Goal: Task Accomplishment & Management: Manage account settings

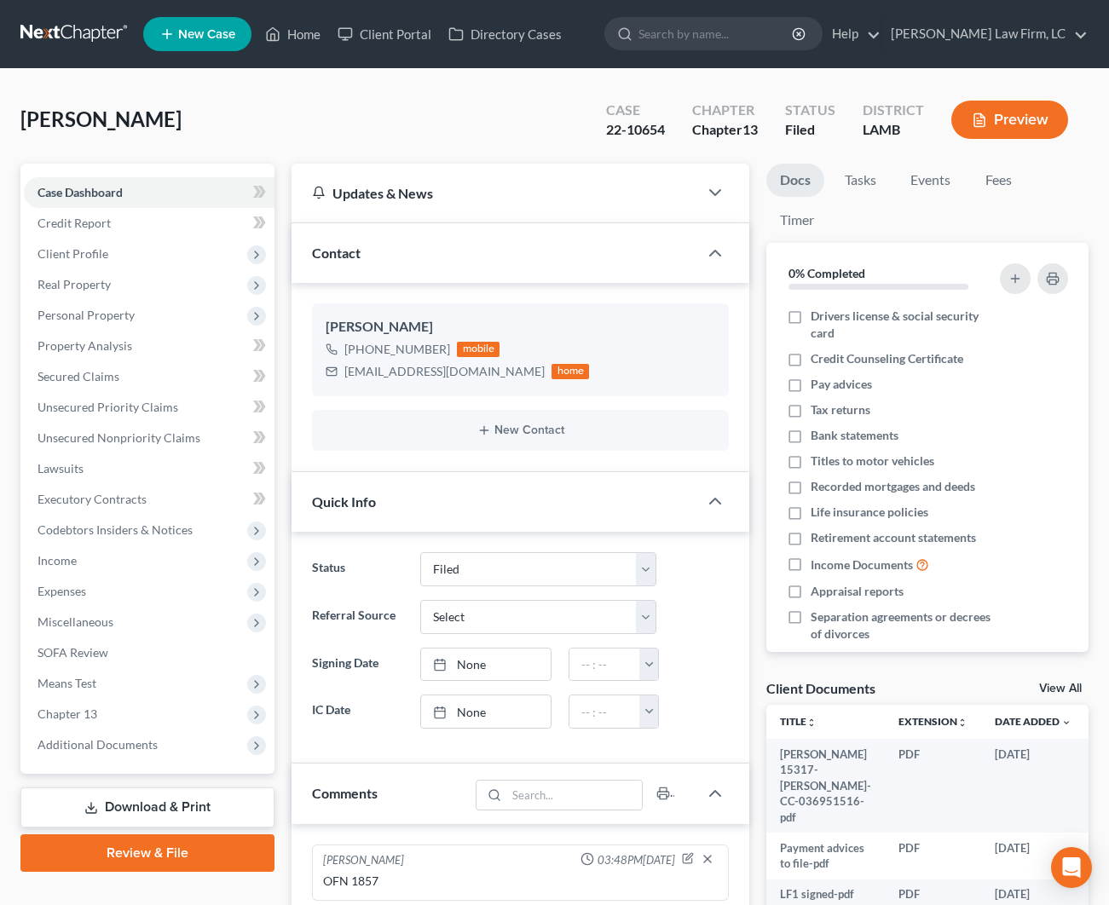
select select "2"
click at [148, 285] on span "Real Property" at bounding box center [149, 284] width 251 height 31
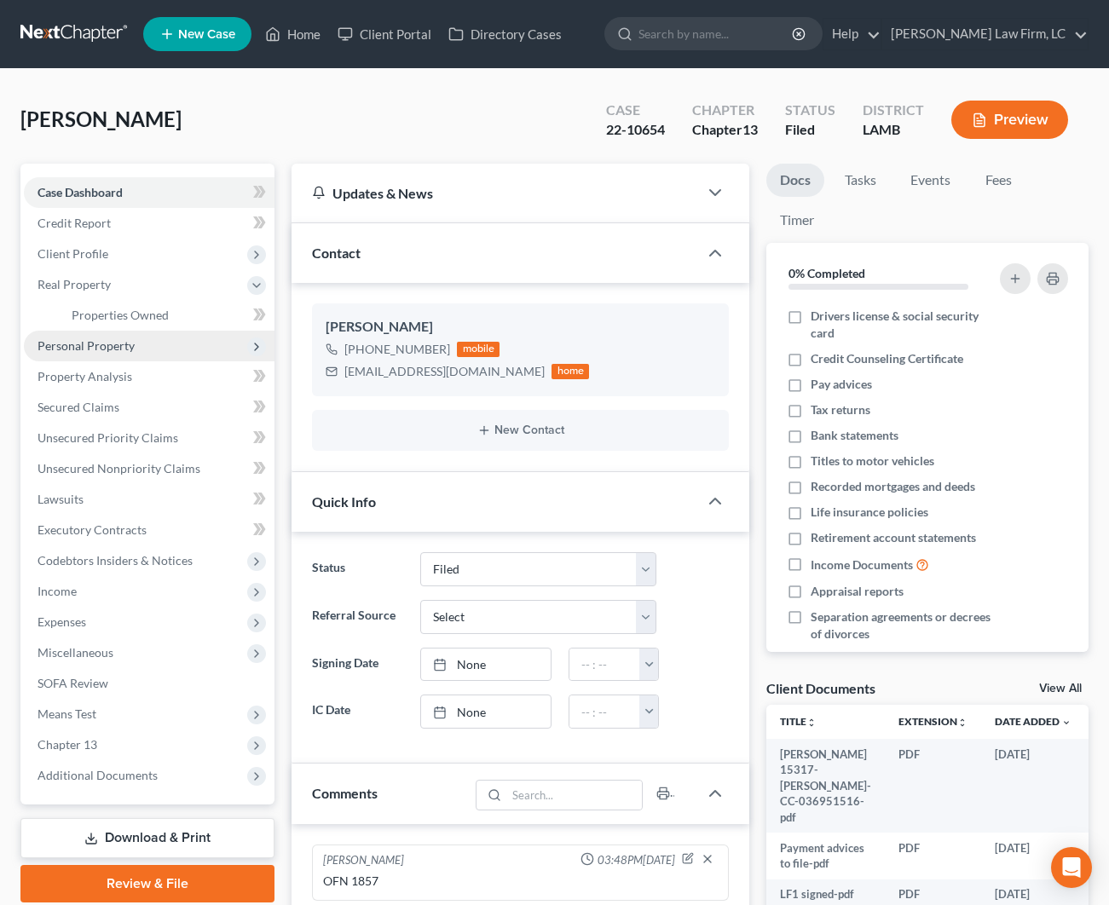
drag, startPoint x: 188, startPoint y: 324, endPoint x: 215, endPoint y: 332, distance: 27.8
click at [188, 324] on link "Properties Owned" at bounding box center [166, 315] width 217 height 31
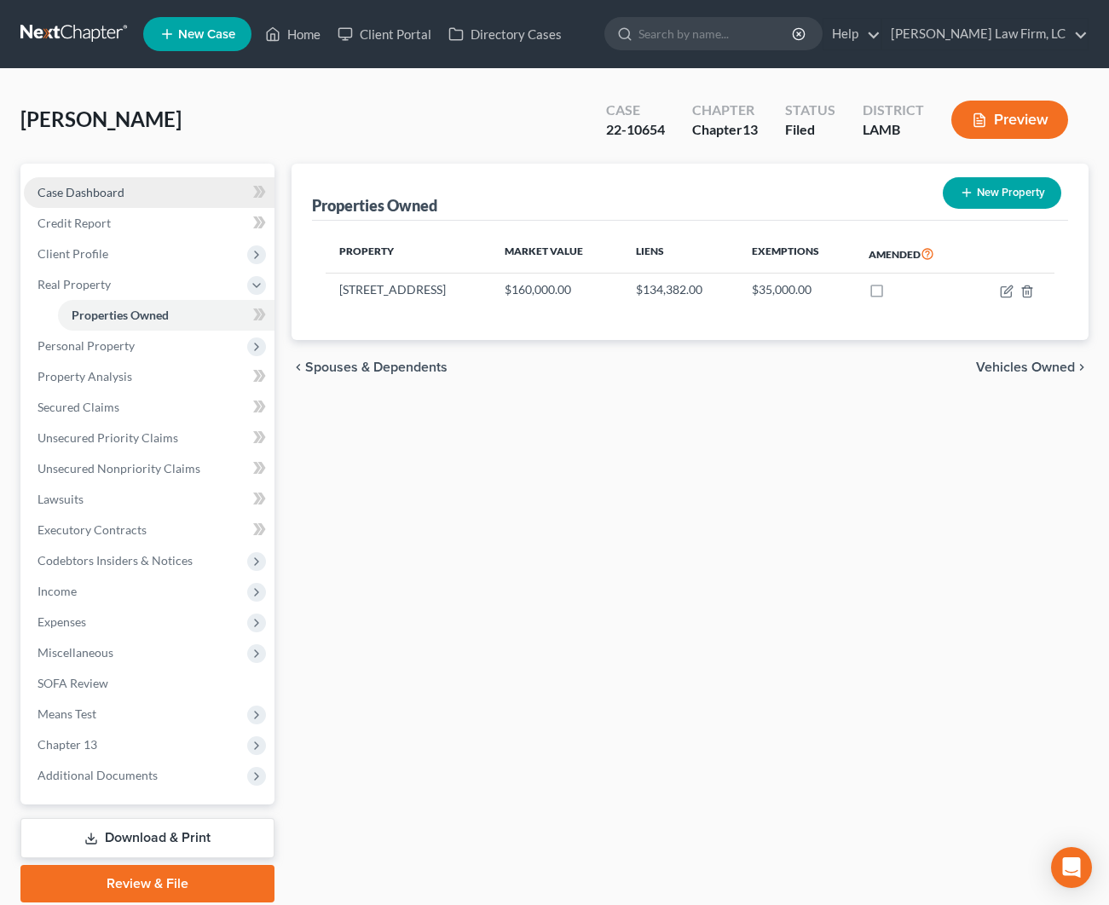
click at [105, 188] on span "Case Dashboard" at bounding box center [81, 192] width 87 height 14
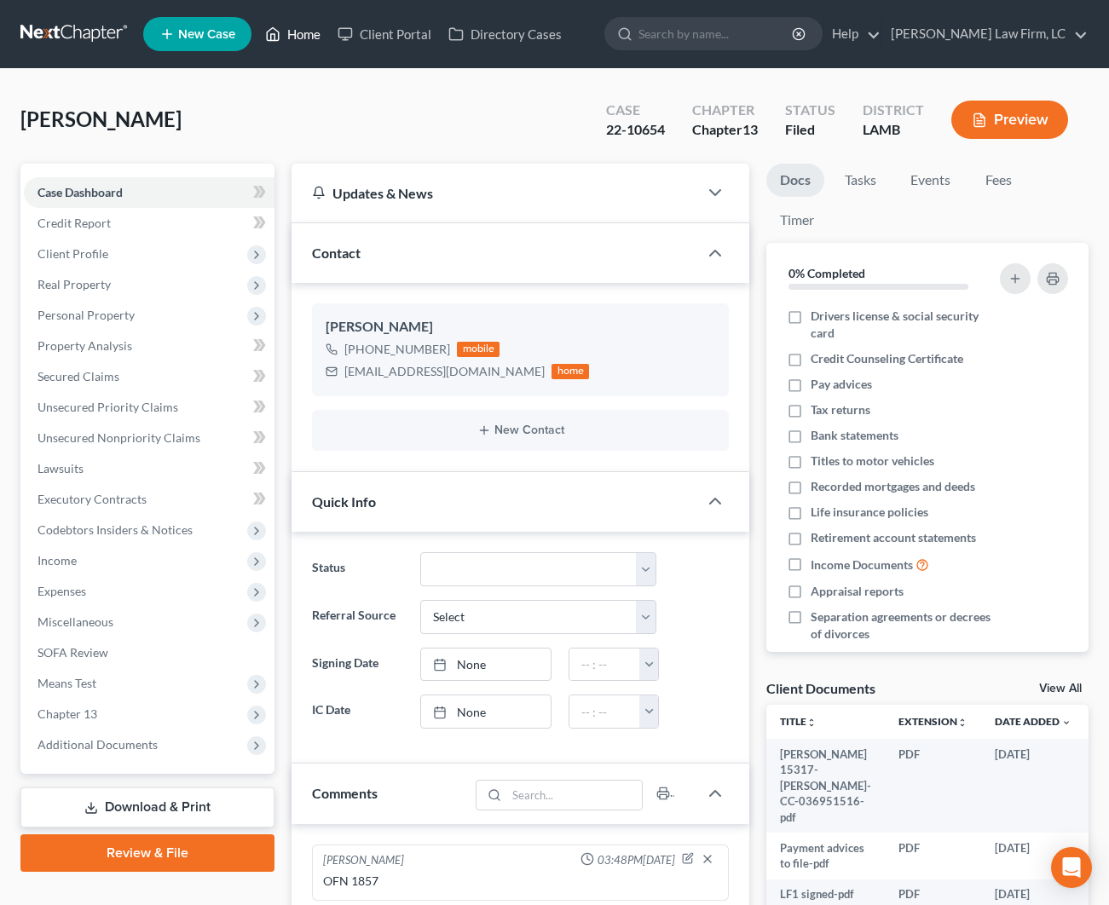
click at [312, 34] on link "Home" at bounding box center [293, 34] width 72 height 31
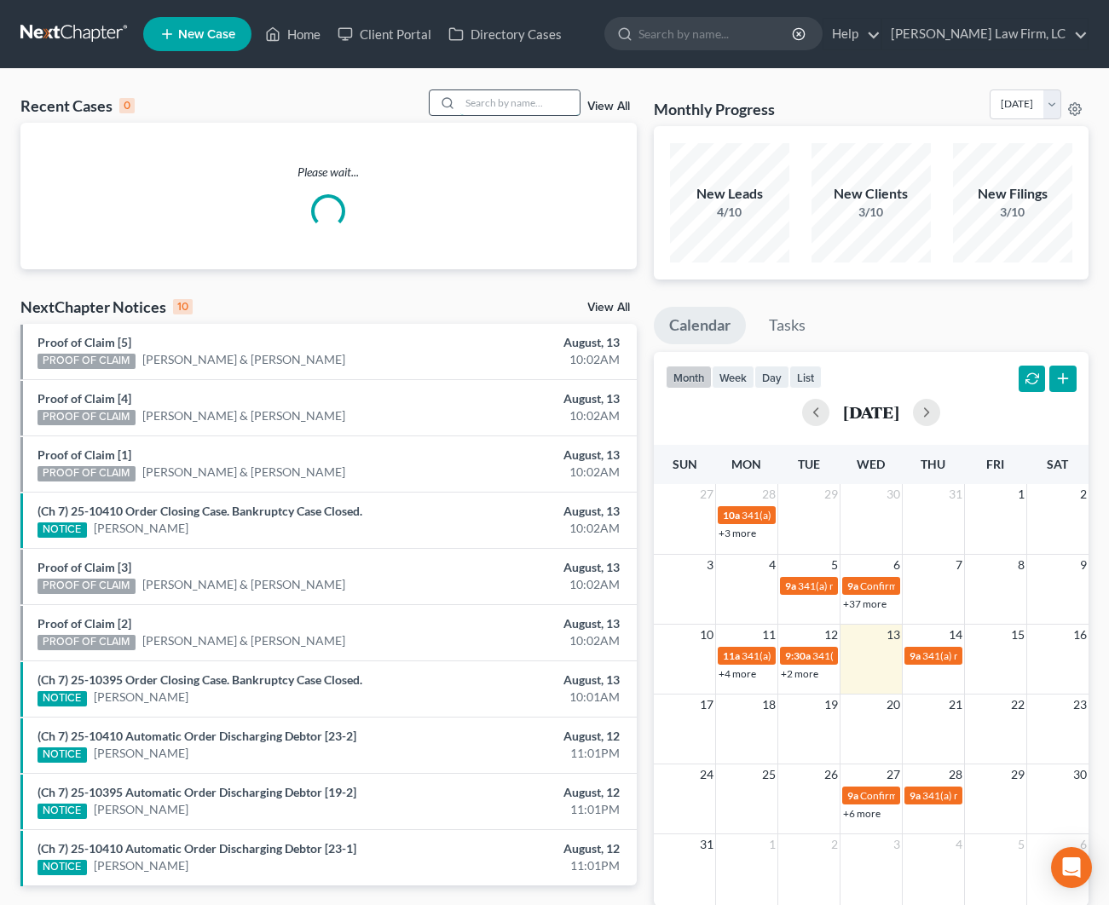
click at [529, 98] on input "search" at bounding box center [519, 102] width 119 height 25
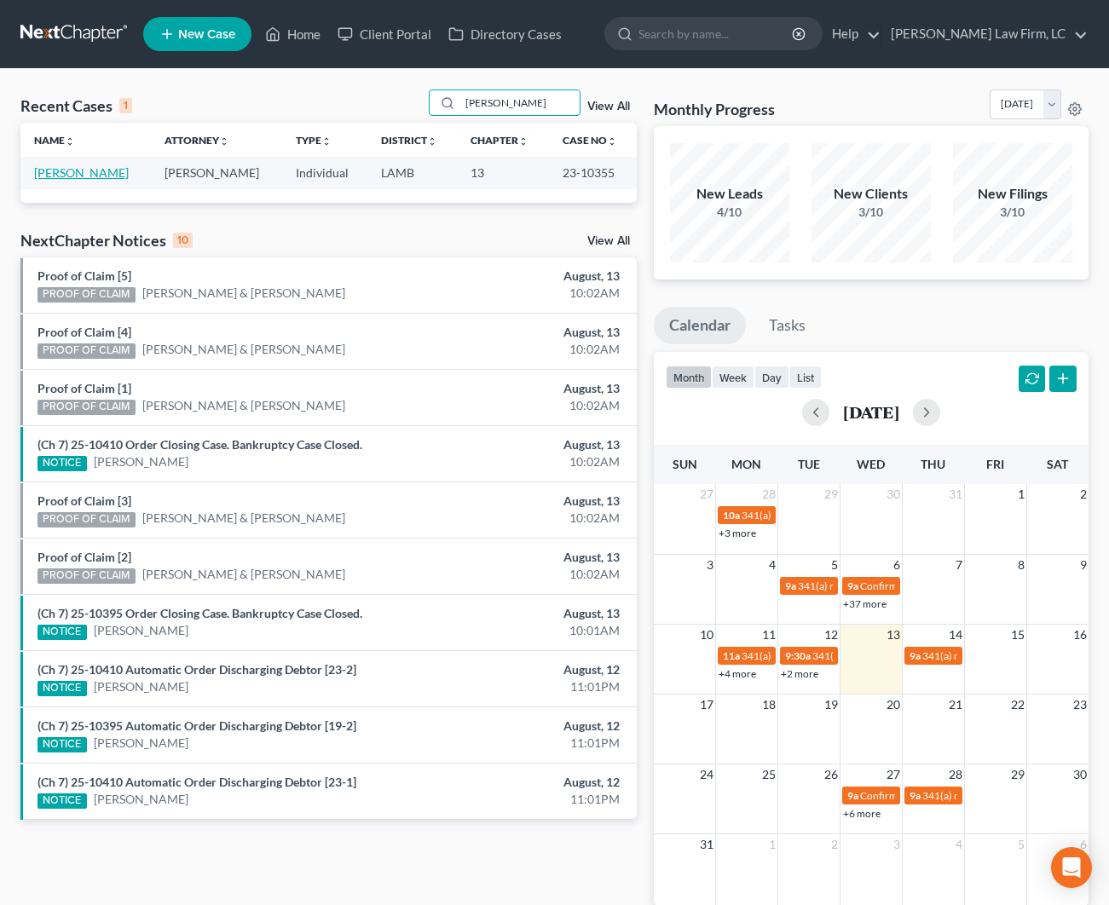
type input "[PERSON_NAME]"
click at [92, 176] on link "[PERSON_NAME]" at bounding box center [81, 172] width 95 height 14
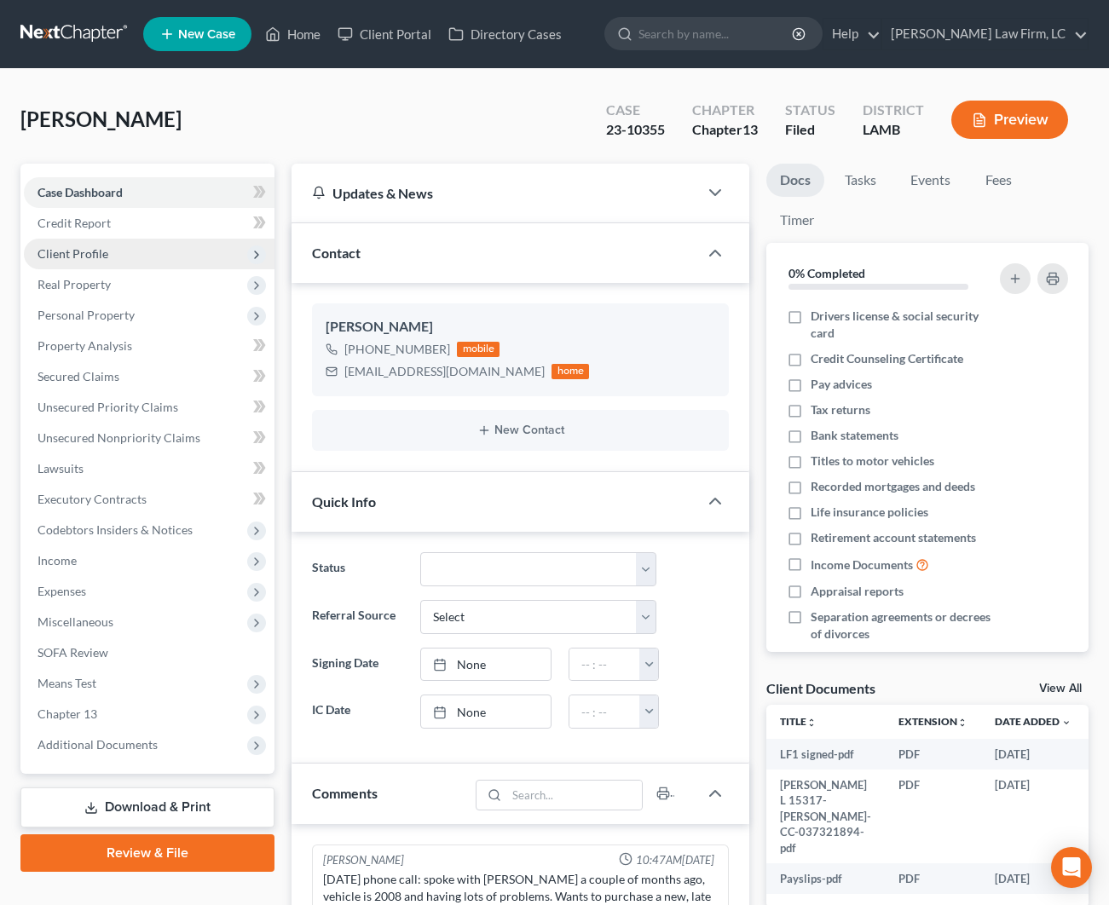
click at [124, 253] on span "Client Profile" at bounding box center [149, 254] width 251 height 31
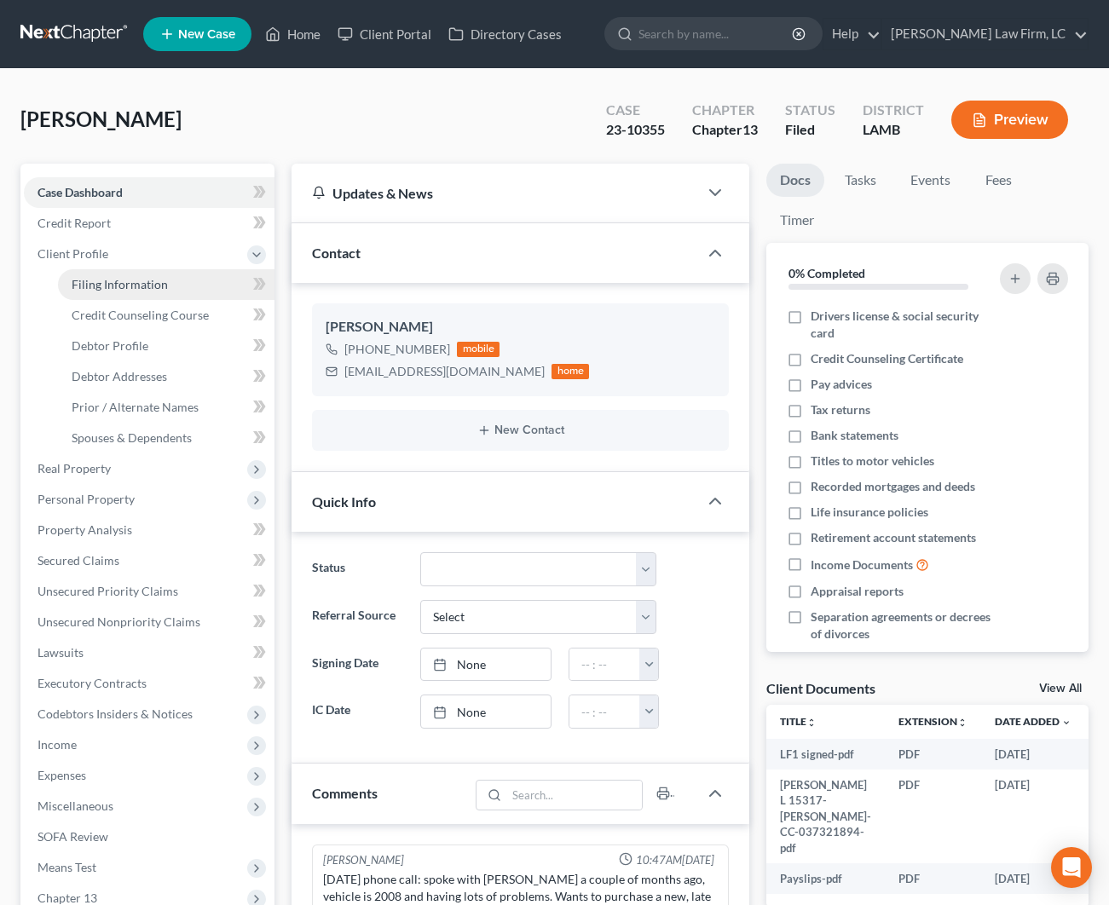
click at [121, 281] on span "Filing Information" at bounding box center [120, 284] width 96 height 14
select select "1"
select select "0"
select select "3"
select select "35"
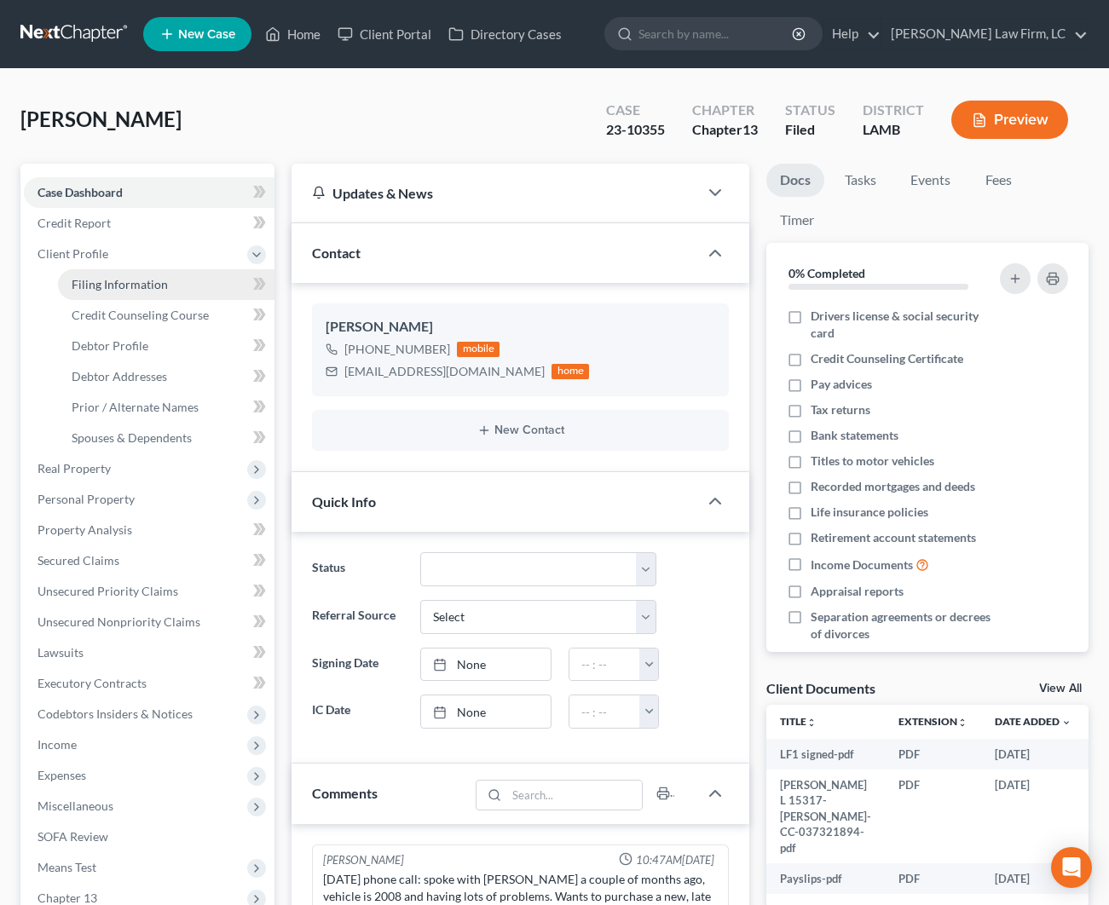
select select "0"
select select "19"
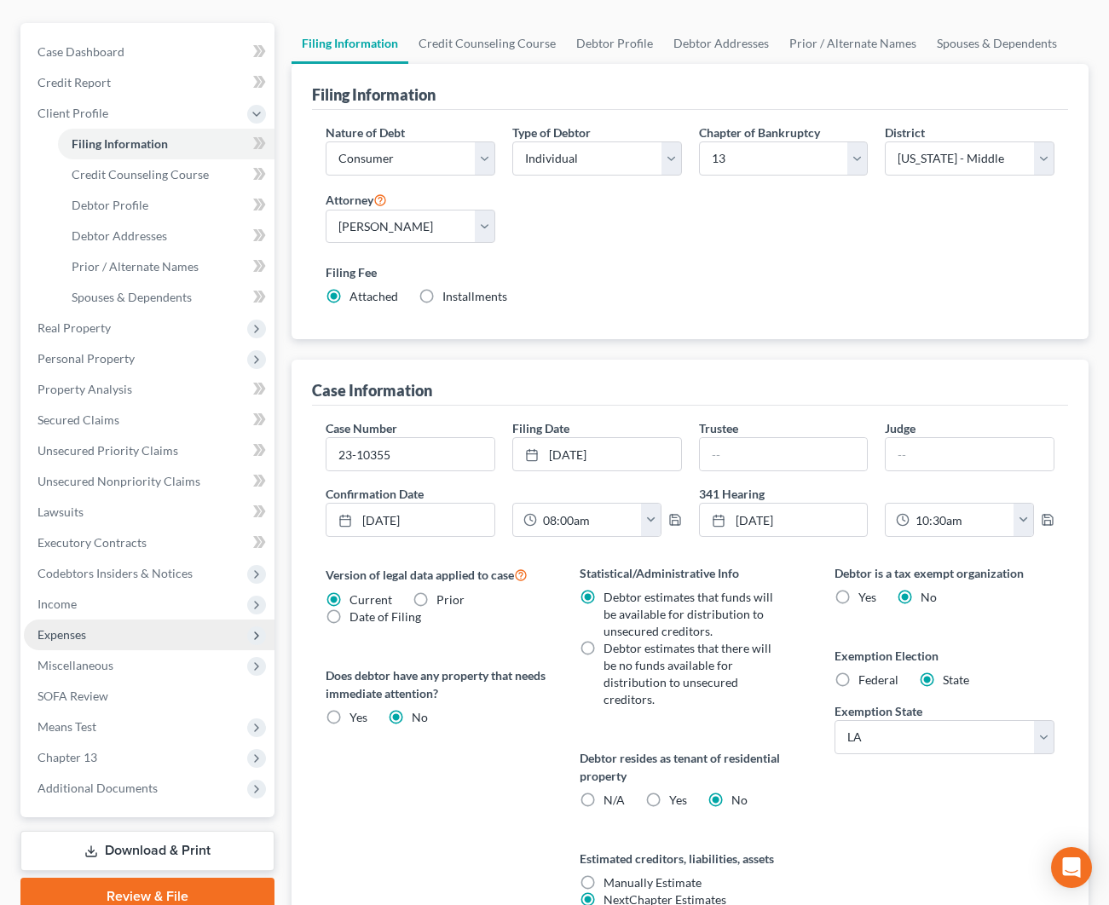
scroll to position [240, 0]
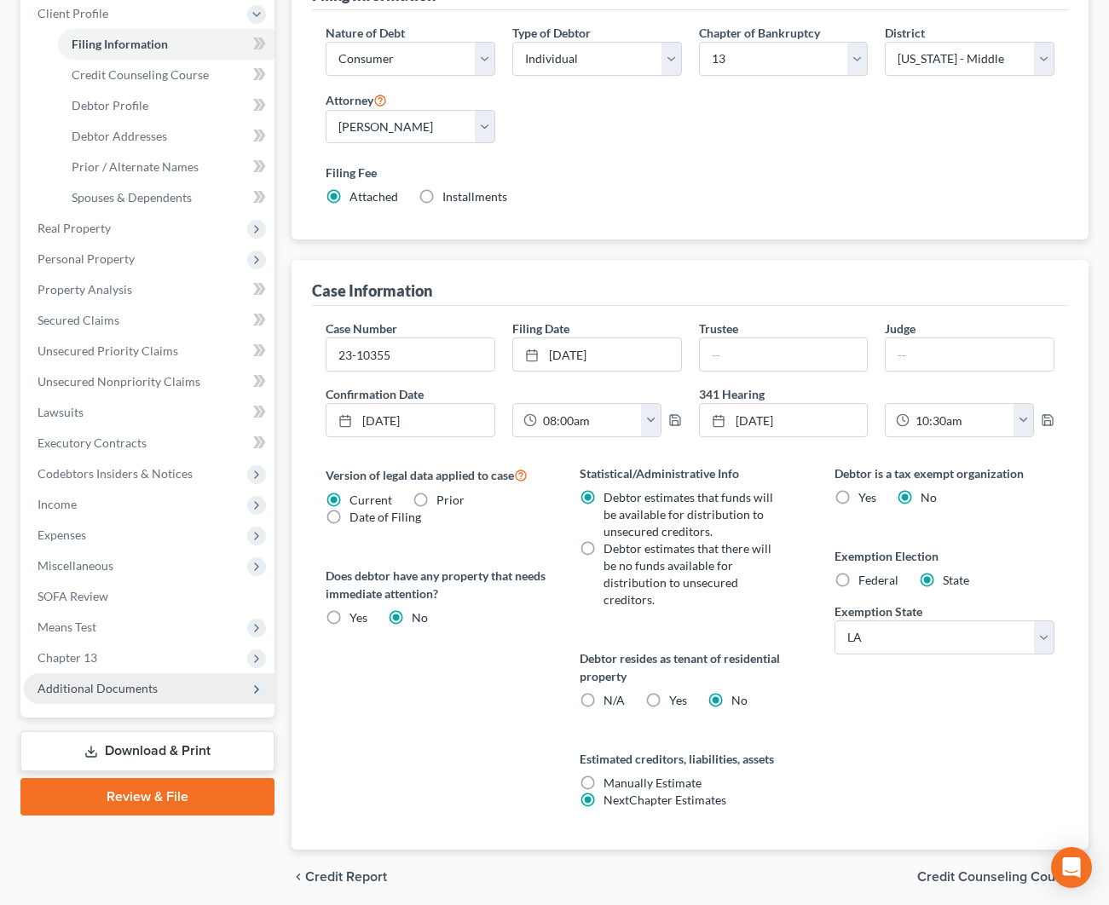
click at [133, 688] on span "Additional Documents" at bounding box center [98, 688] width 120 height 14
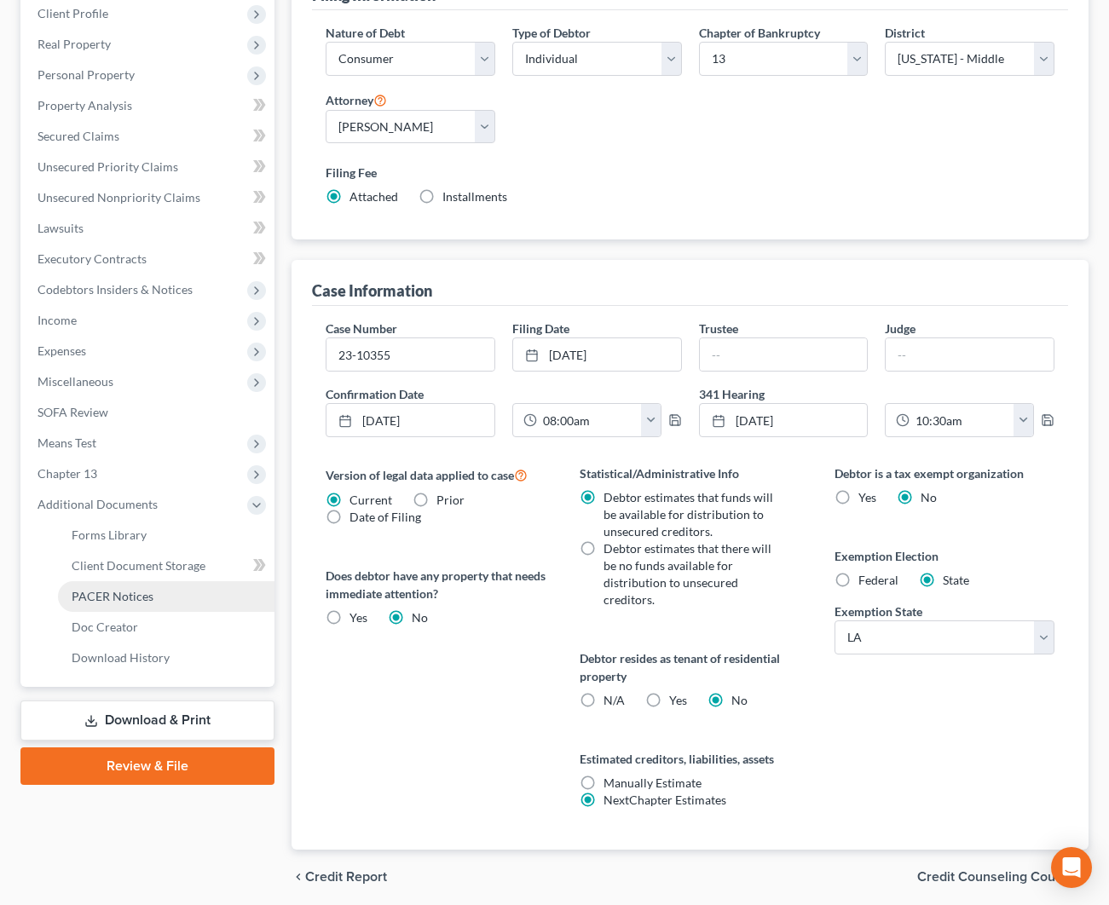
click at [162, 592] on link "PACER Notices" at bounding box center [166, 596] width 217 height 31
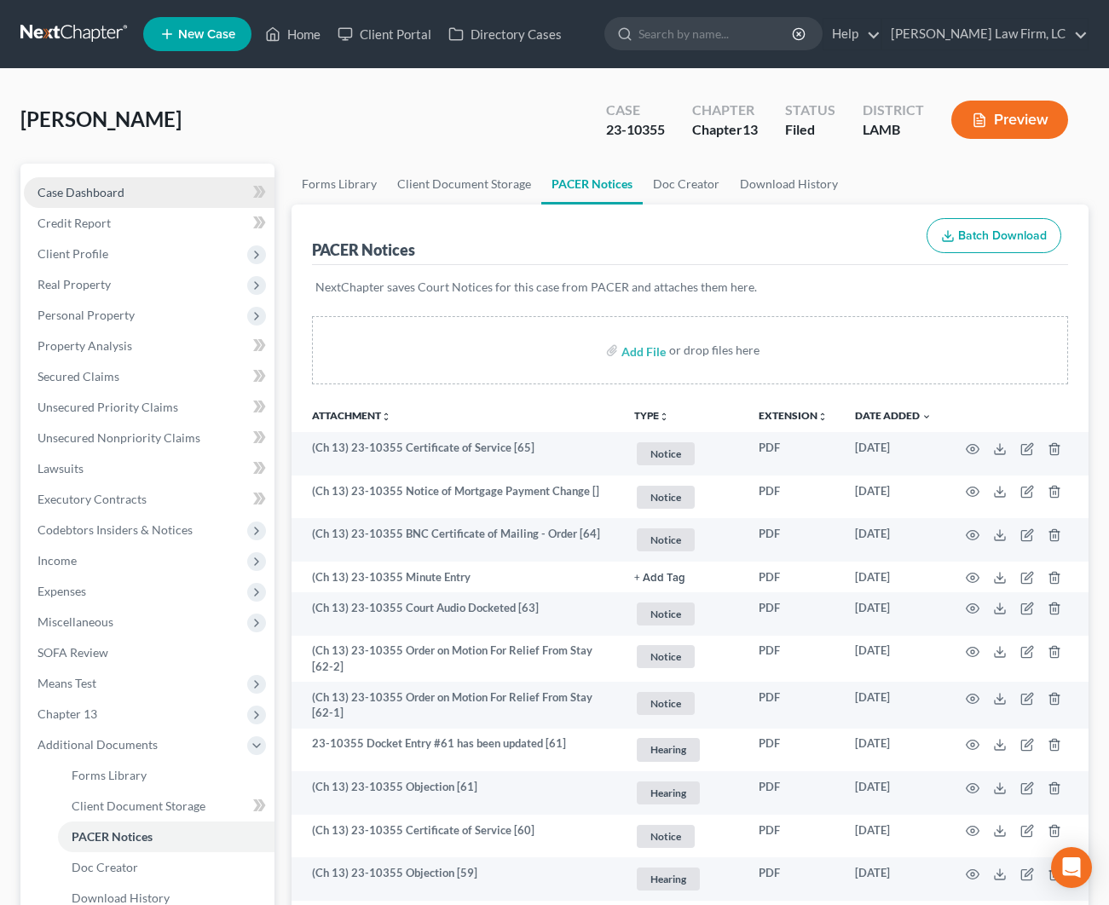
click at [110, 194] on span "Case Dashboard" at bounding box center [81, 192] width 87 height 14
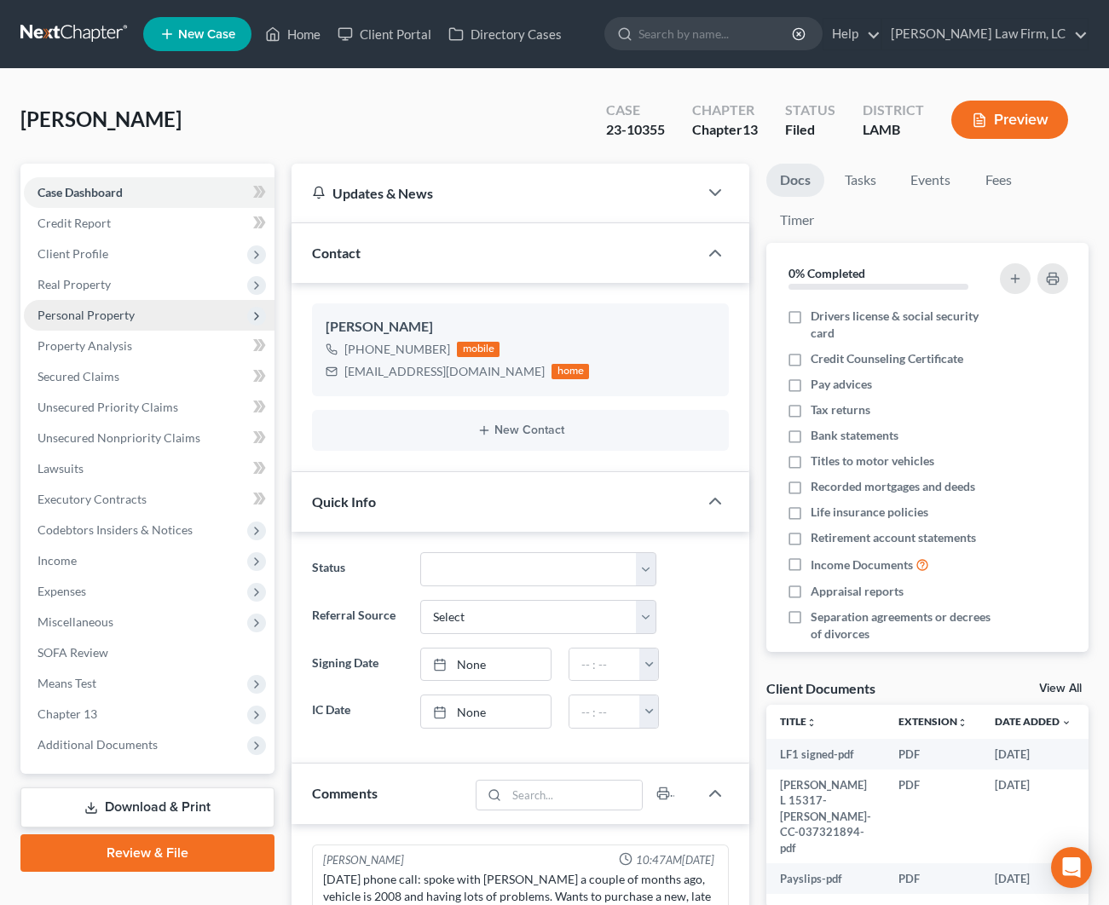
click at [74, 311] on span "Personal Property" at bounding box center [86, 315] width 97 height 14
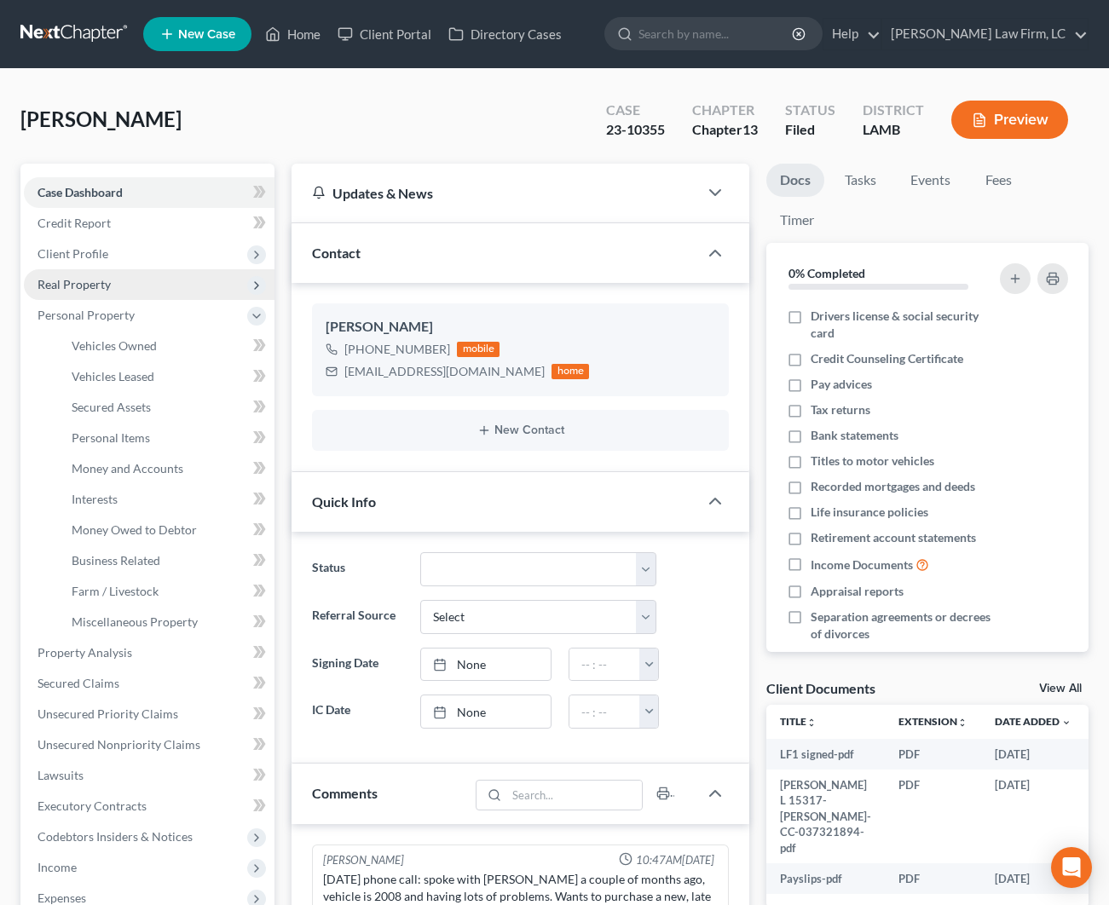
click at [107, 291] on span "Real Property" at bounding box center [74, 284] width 73 height 14
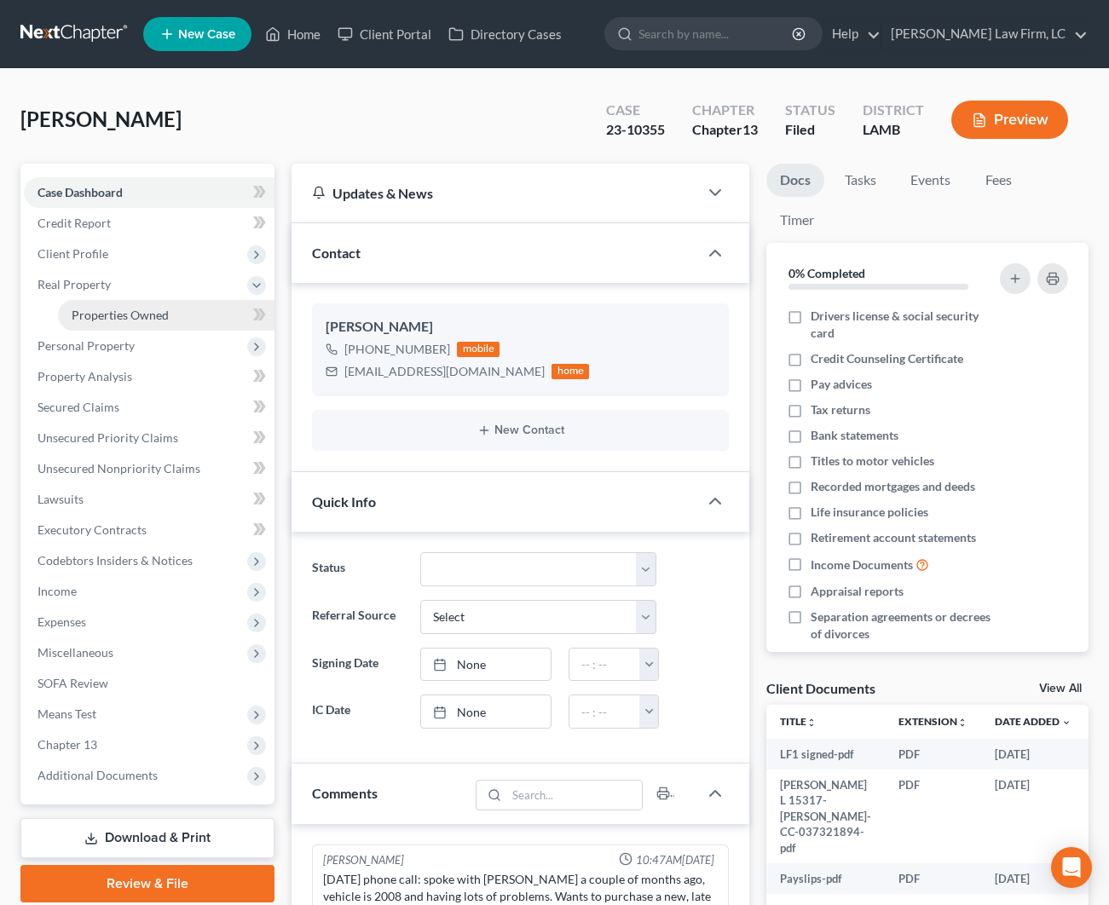
click at [112, 318] on span "Properties Owned" at bounding box center [120, 315] width 97 height 14
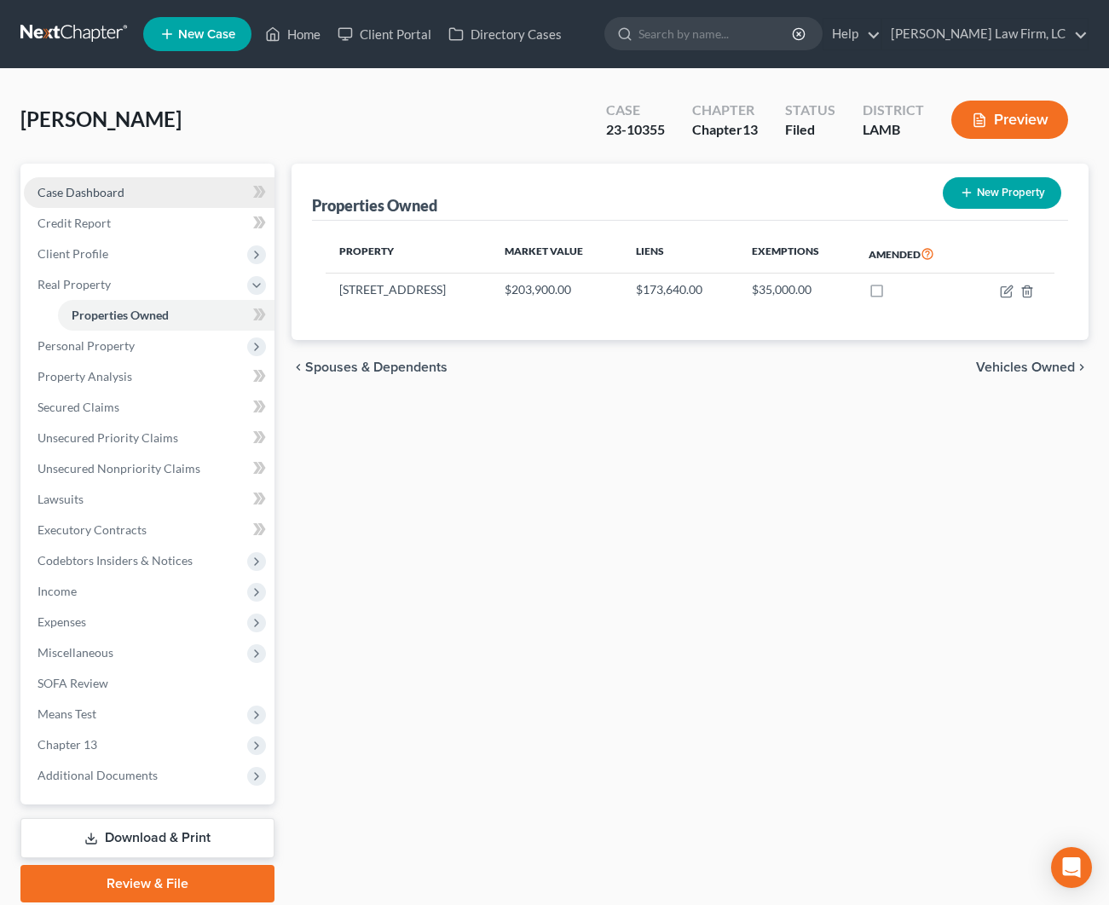
click at [92, 198] on span "Case Dashboard" at bounding box center [81, 192] width 87 height 14
select select "2"
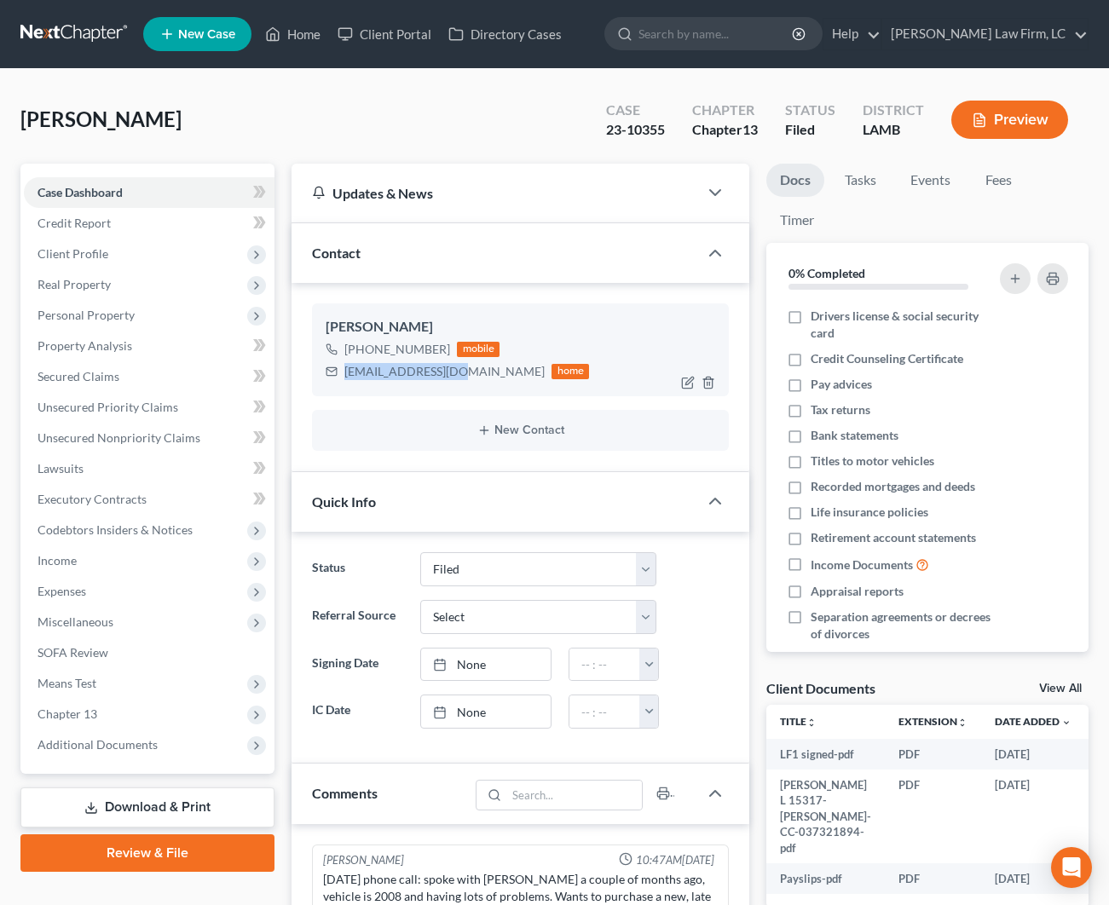
drag, startPoint x: 458, startPoint y: 371, endPoint x: 335, endPoint y: 373, distance: 122.8
click at [335, 373] on div "[EMAIL_ADDRESS][DOMAIN_NAME] home" at bounding box center [457, 372] width 263 height 22
copy div "[EMAIL_ADDRESS][DOMAIN_NAME]"
click at [101, 290] on span "Real Property" at bounding box center [74, 284] width 73 height 14
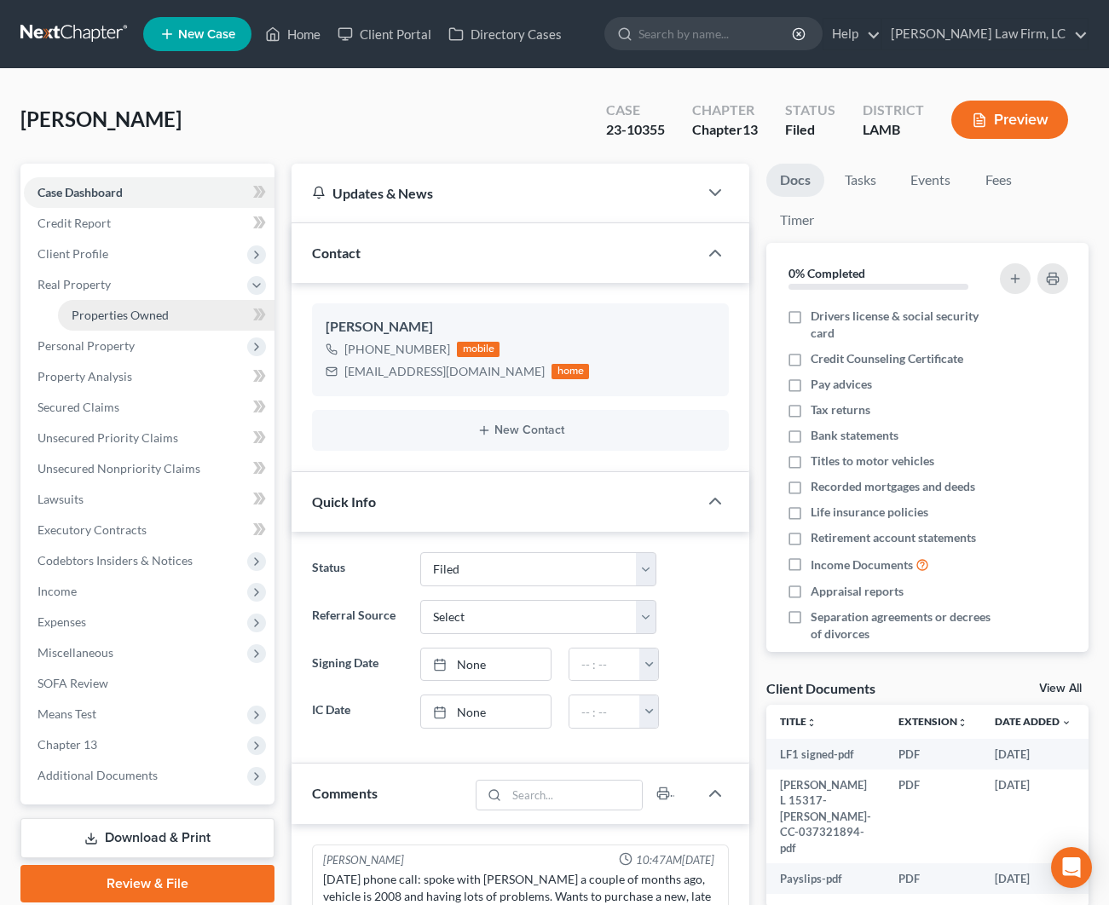
click at [119, 308] on span "Properties Owned" at bounding box center [120, 315] width 97 height 14
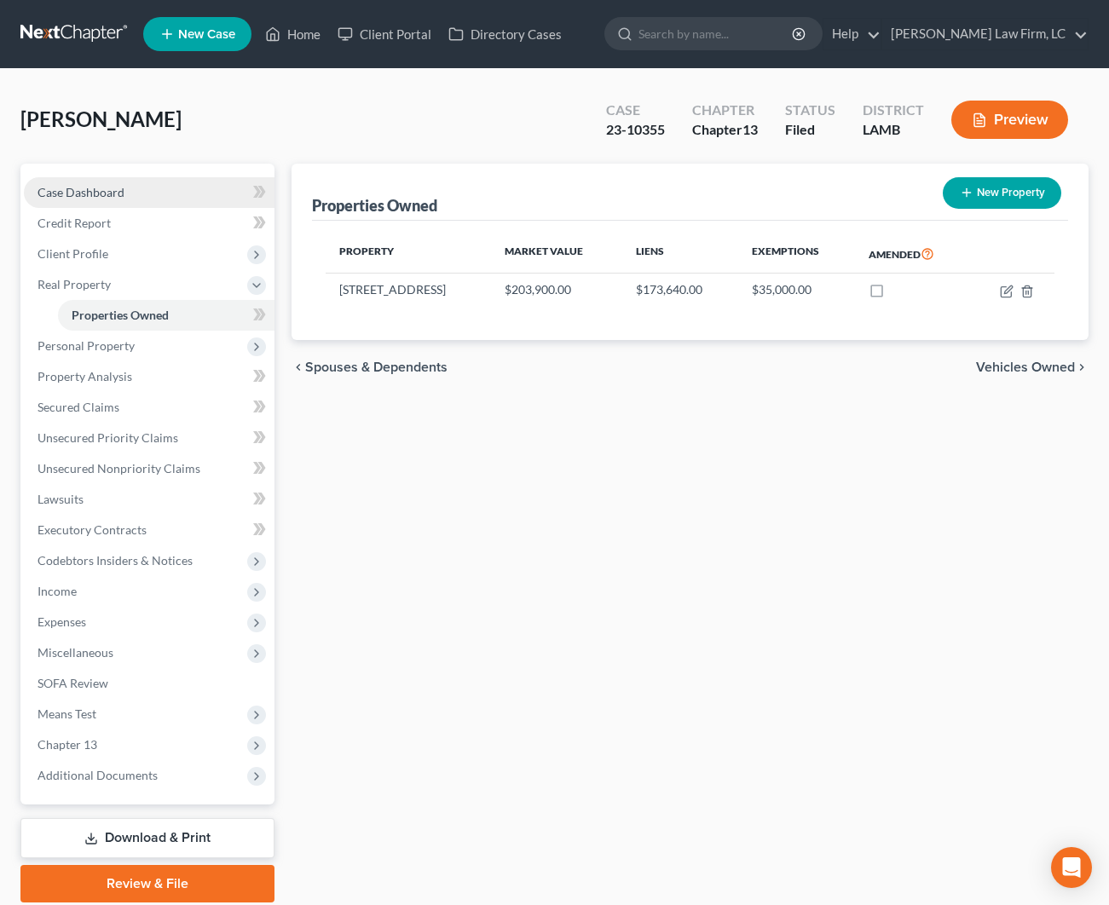
click at [127, 182] on link "Case Dashboard" at bounding box center [149, 192] width 251 height 31
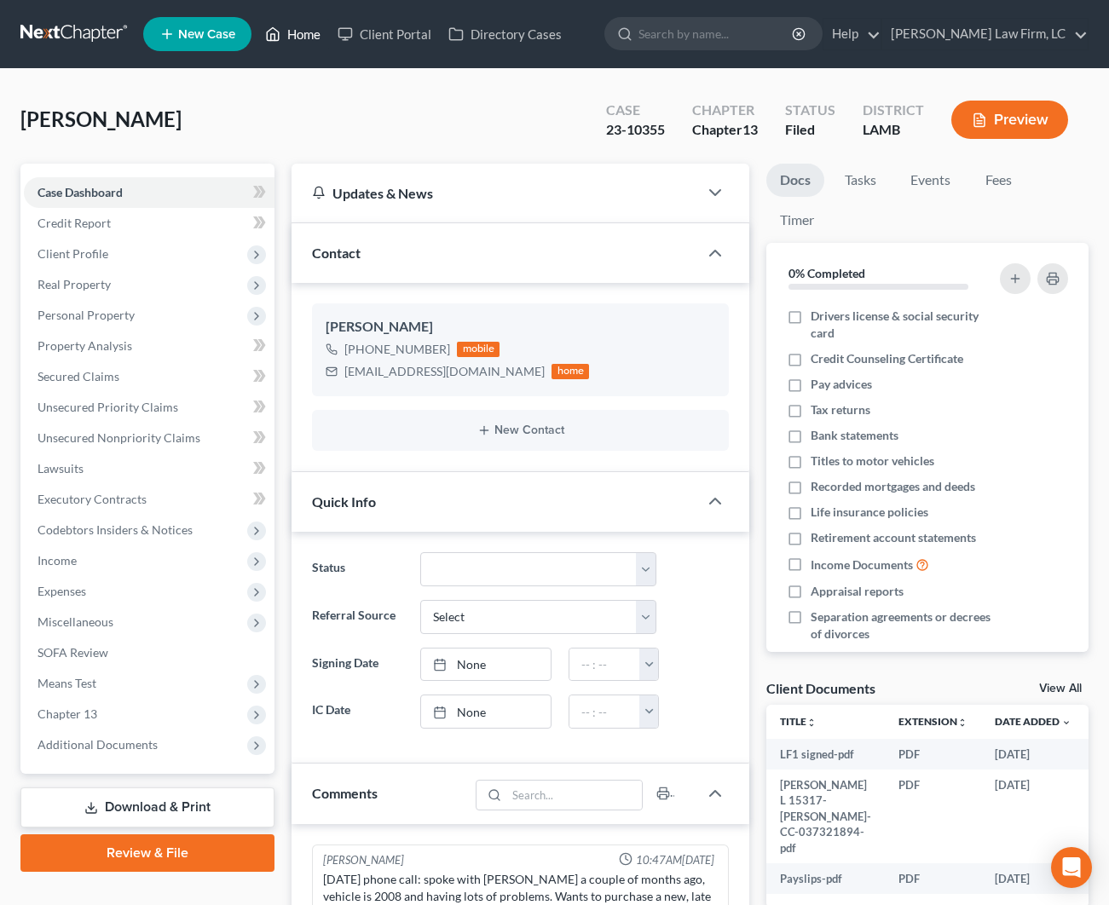
click at [298, 39] on link "Home" at bounding box center [293, 34] width 72 height 31
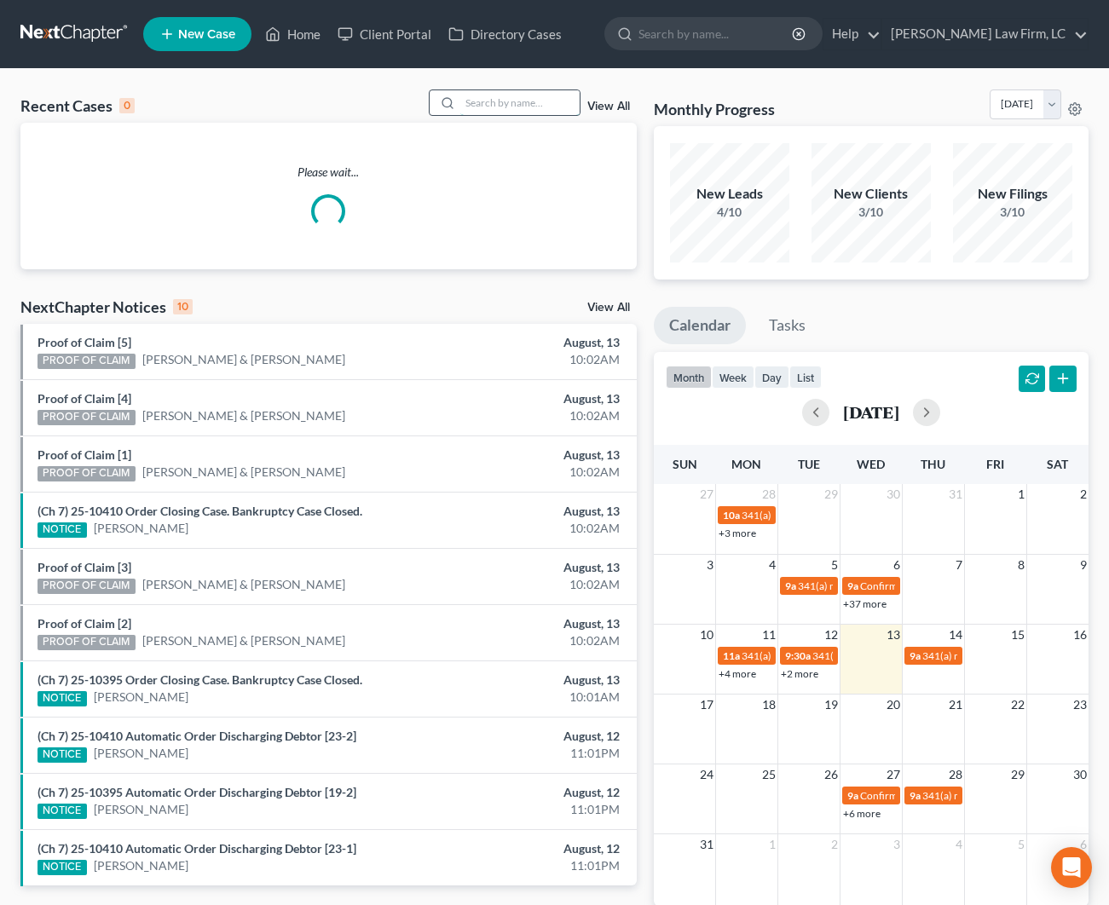
click at [510, 104] on input "search" at bounding box center [519, 102] width 119 height 25
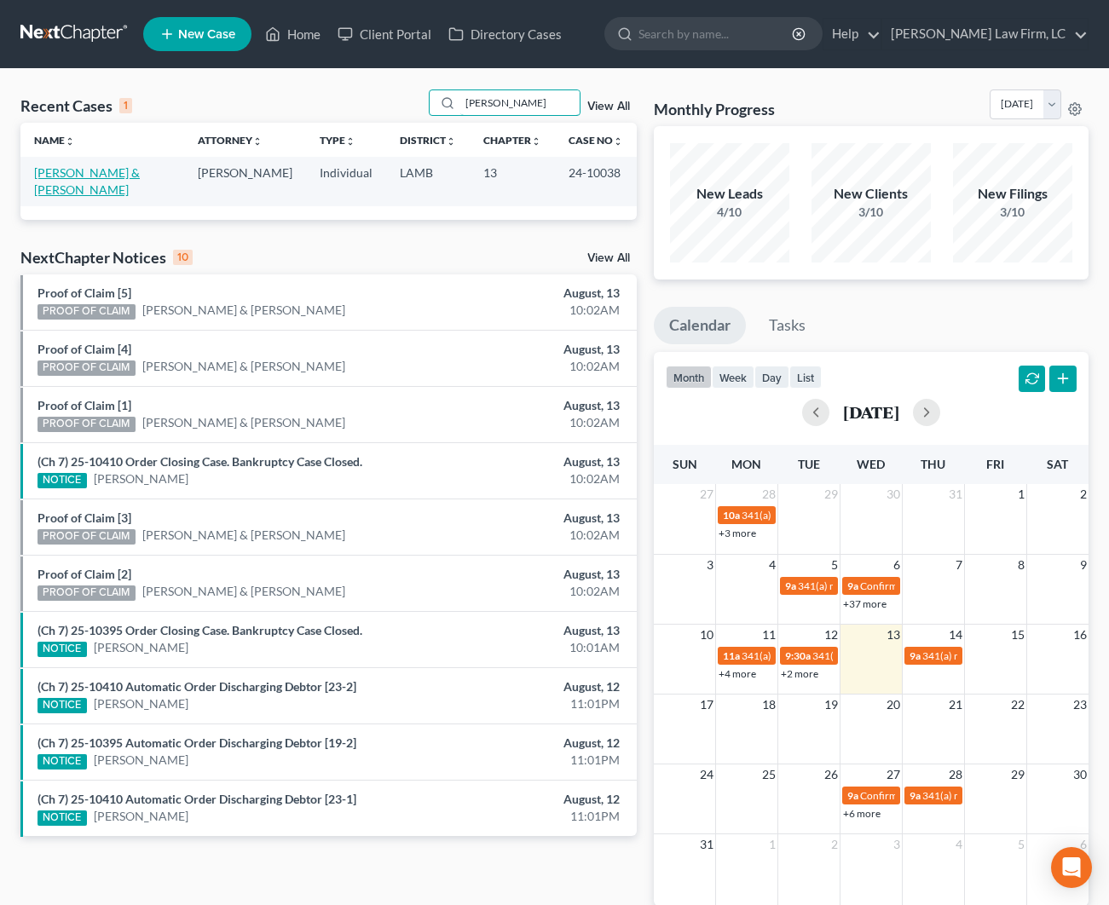
type input "[PERSON_NAME]"
click at [125, 171] on link "[PERSON_NAME] & [PERSON_NAME]" at bounding box center [87, 181] width 106 height 32
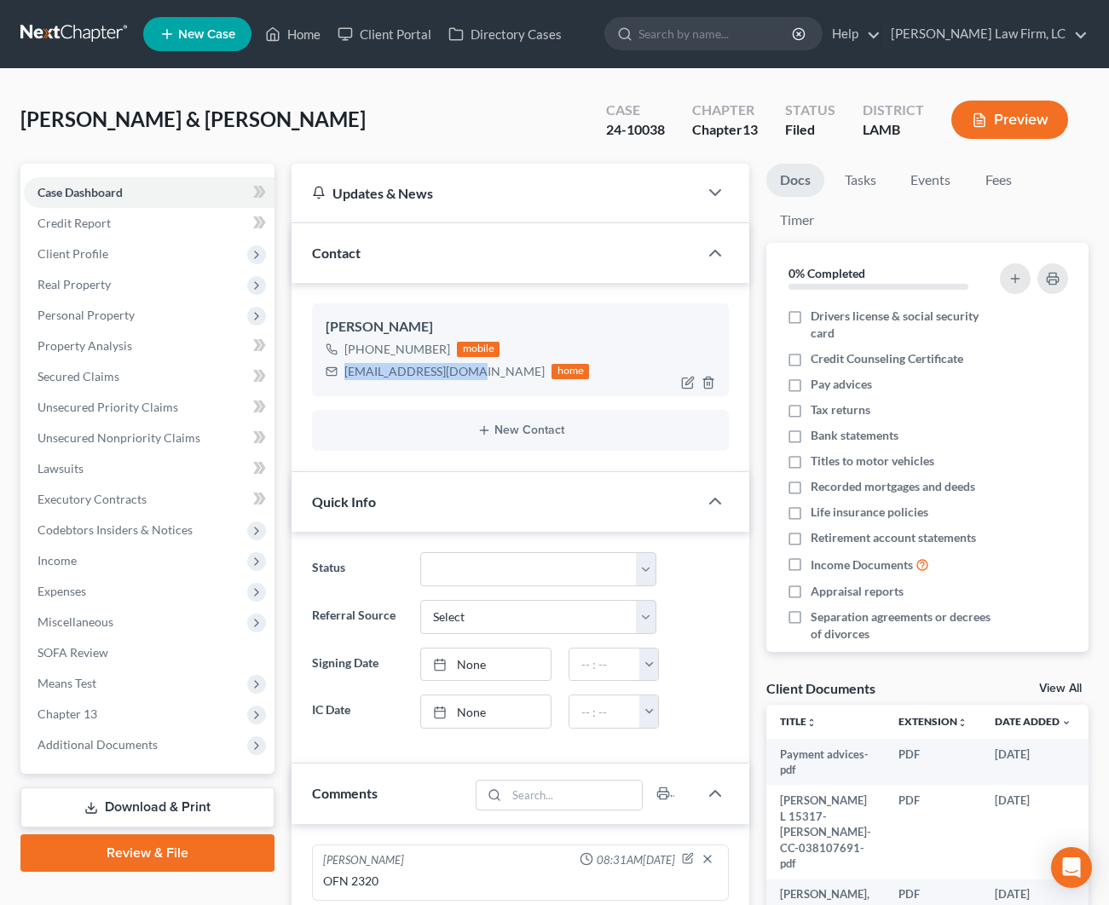
drag, startPoint x: 445, startPoint y: 367, endPoint x: 346, endPoint y: 370, distance: 98.9
click at [346, 370] on div "[EMAIL_ADDRESS][DOMAIN_NAME] home" at bounding box center [457, 372] width 263 height 22
click at [106, 285] on span "Real Property" at bounding box center [74, 284] width 73 height 14
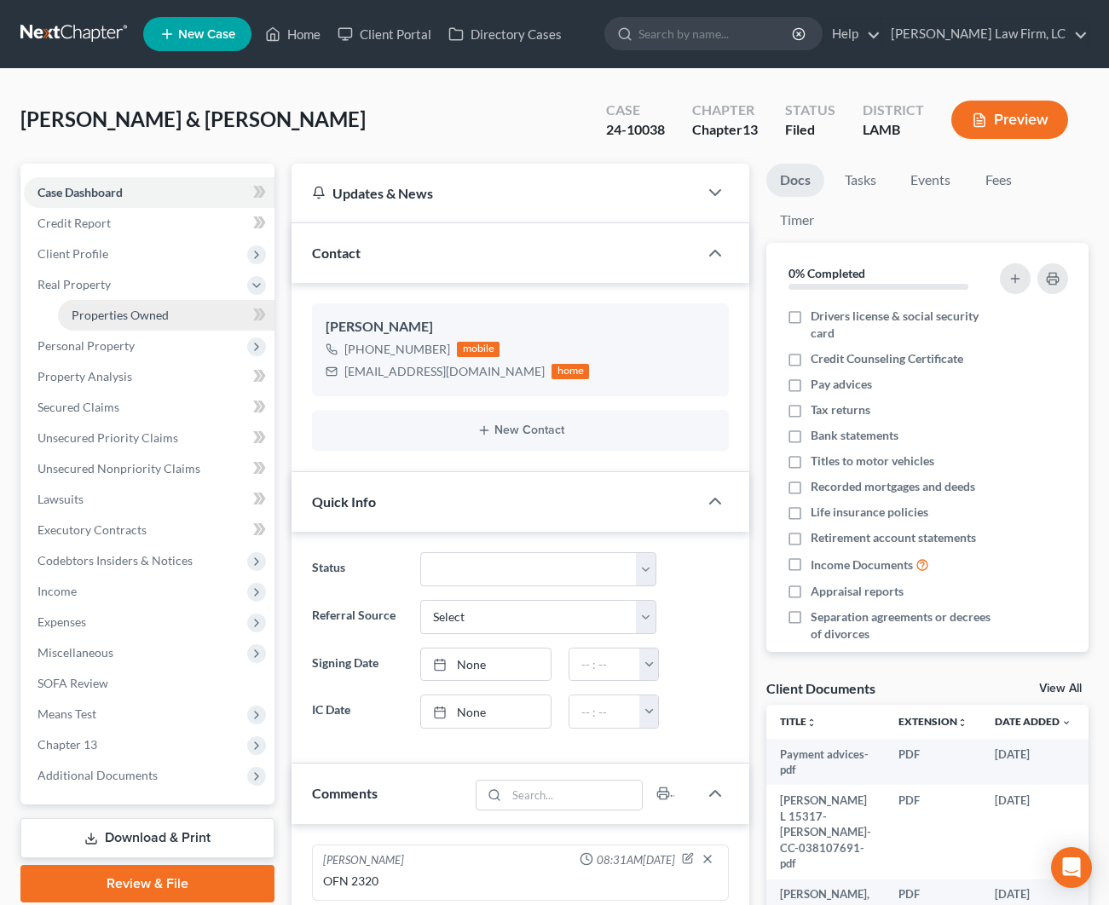
click at [110, 313] on span "Properties Owned" at bounding box center [120, 315] width 97 height 14
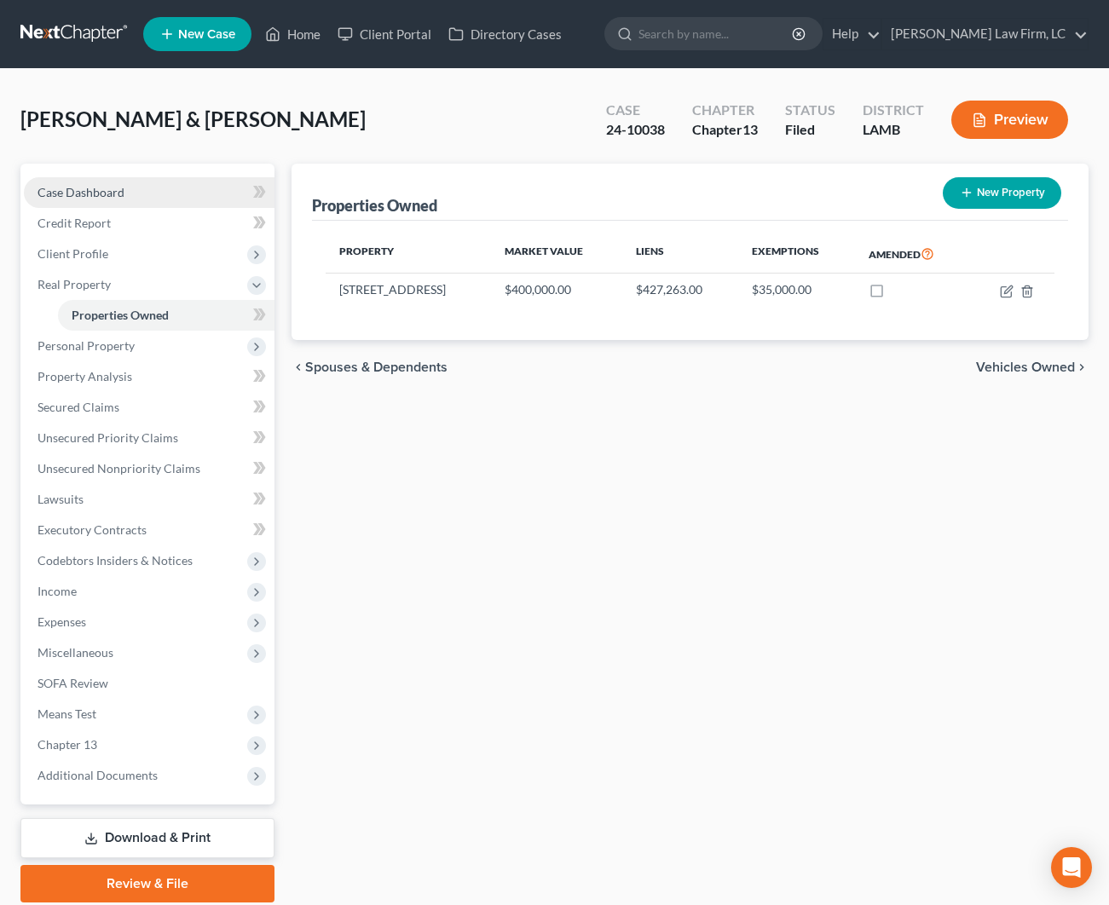
click at [126, 188] on link "Case Dashboard" at bounding box center [149, 192] width 251 height 31
select select "2"
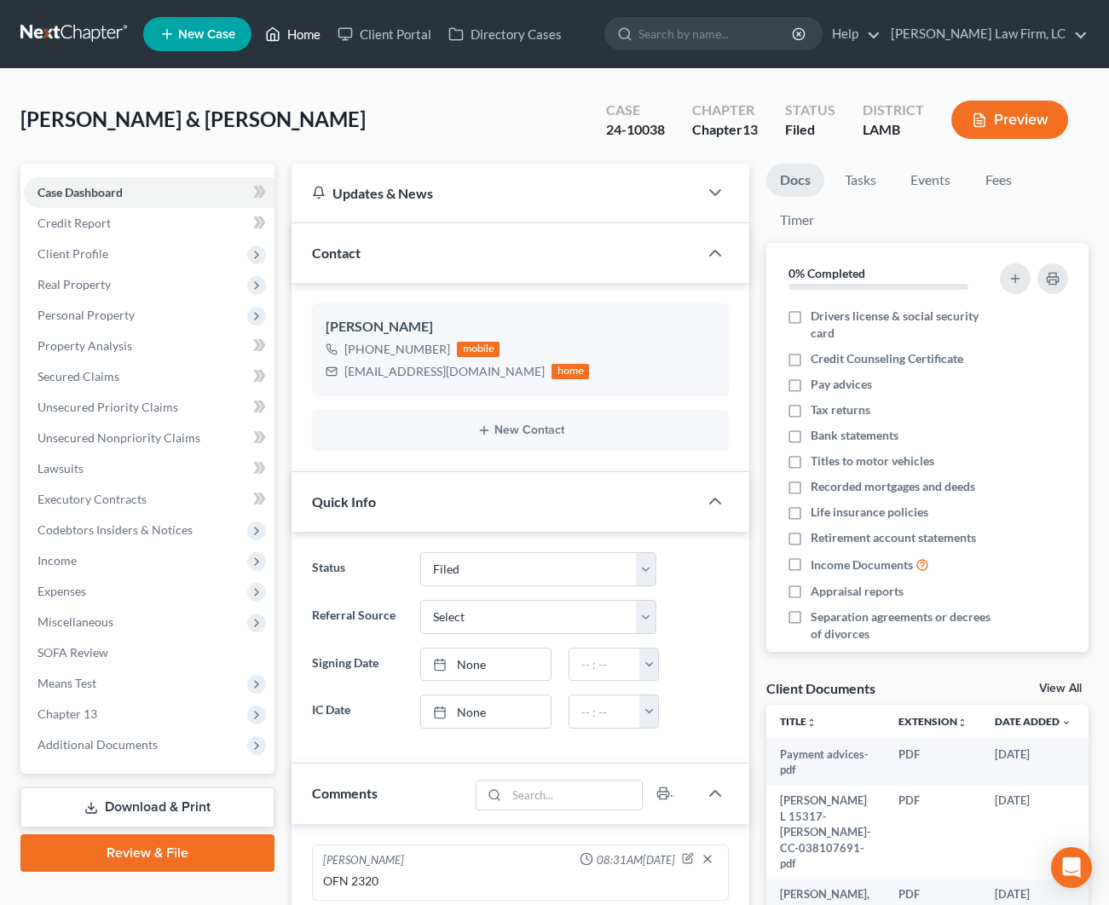
click at [306, 35] on link "Home" at bounding box center [293, 34] width 72 height 31
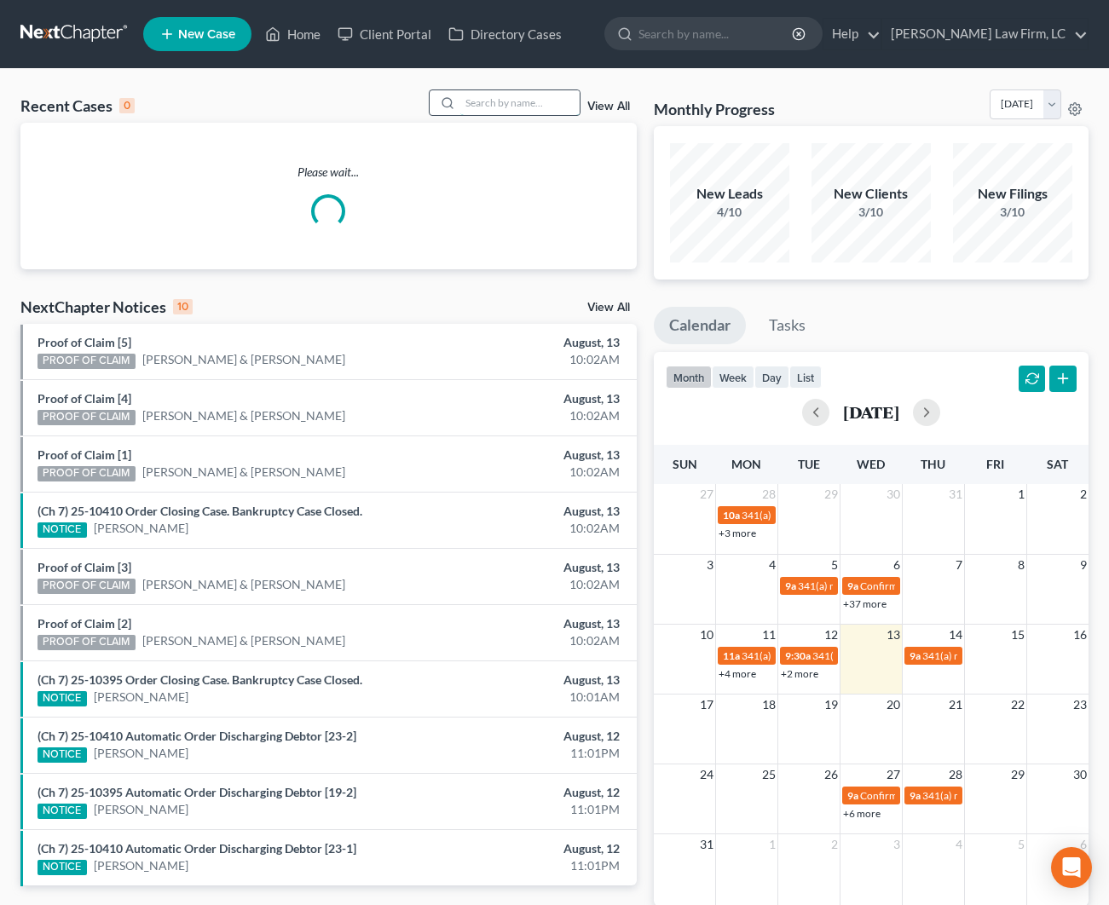
click at [483, 100] on input "search" at bounding box center [519, 102] width 119 height 25
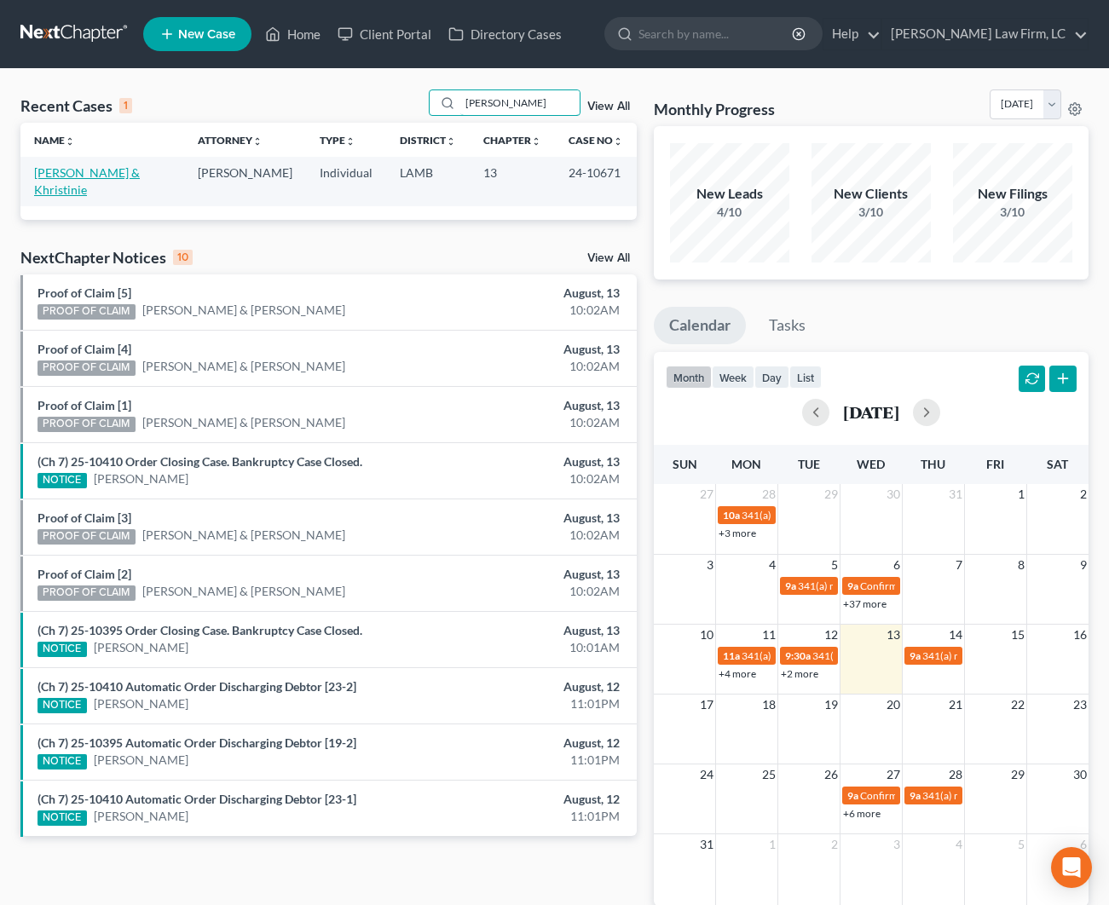
type input "[PERSON_NAME]"
click at [90, 175] on link "[PERSON_NAME] & Khristinie" at bounding box center [87, 181] width 106 height 32
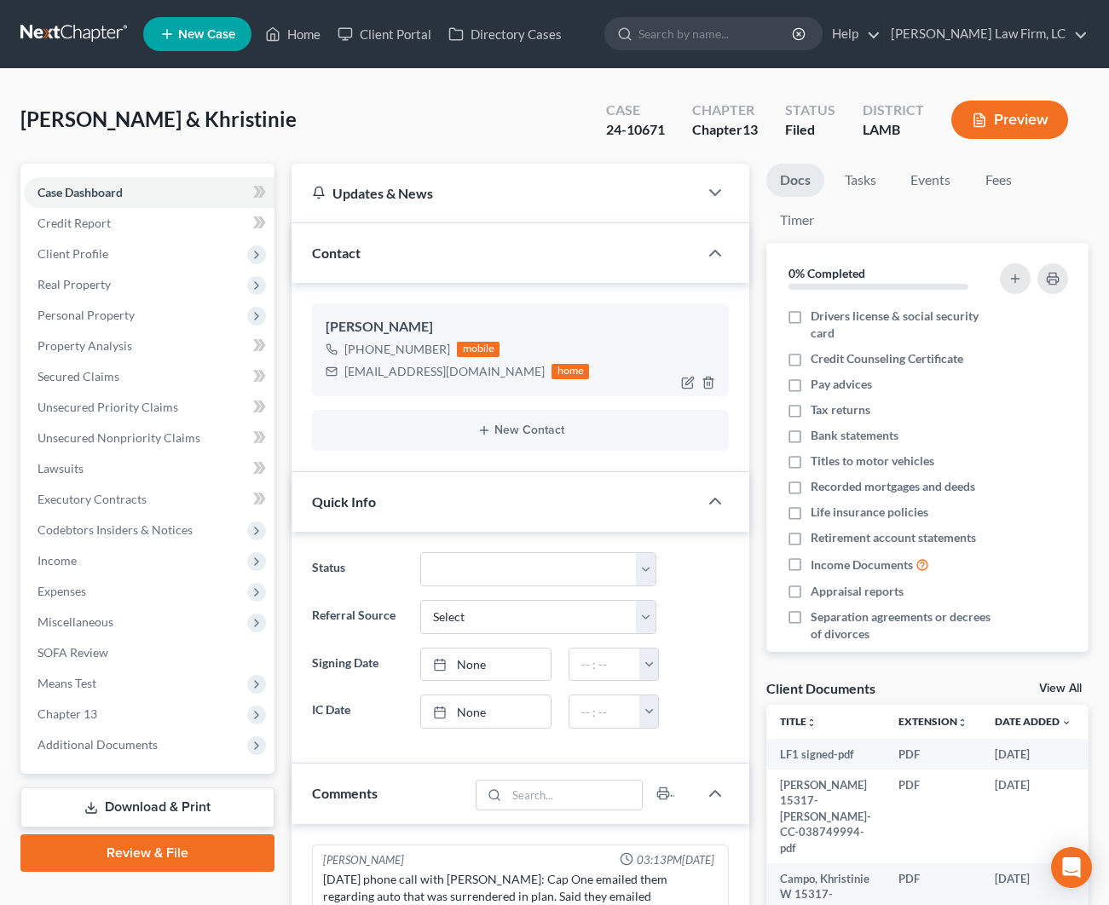
click at [443, 373] on div "[EMAIL_ADDRESS][DOMAIN_NAME]" at bounding box center [444, 371] width 200 height 17
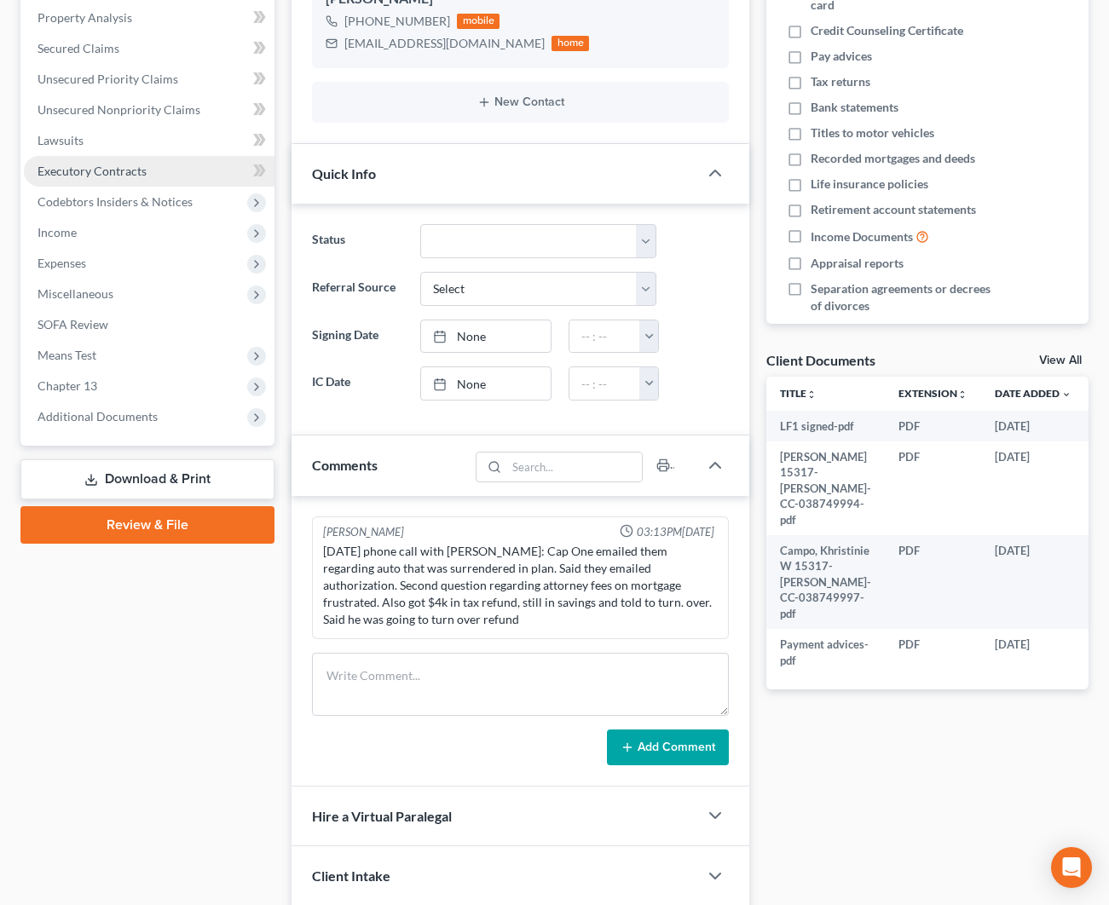
scroll to position [332, 0]
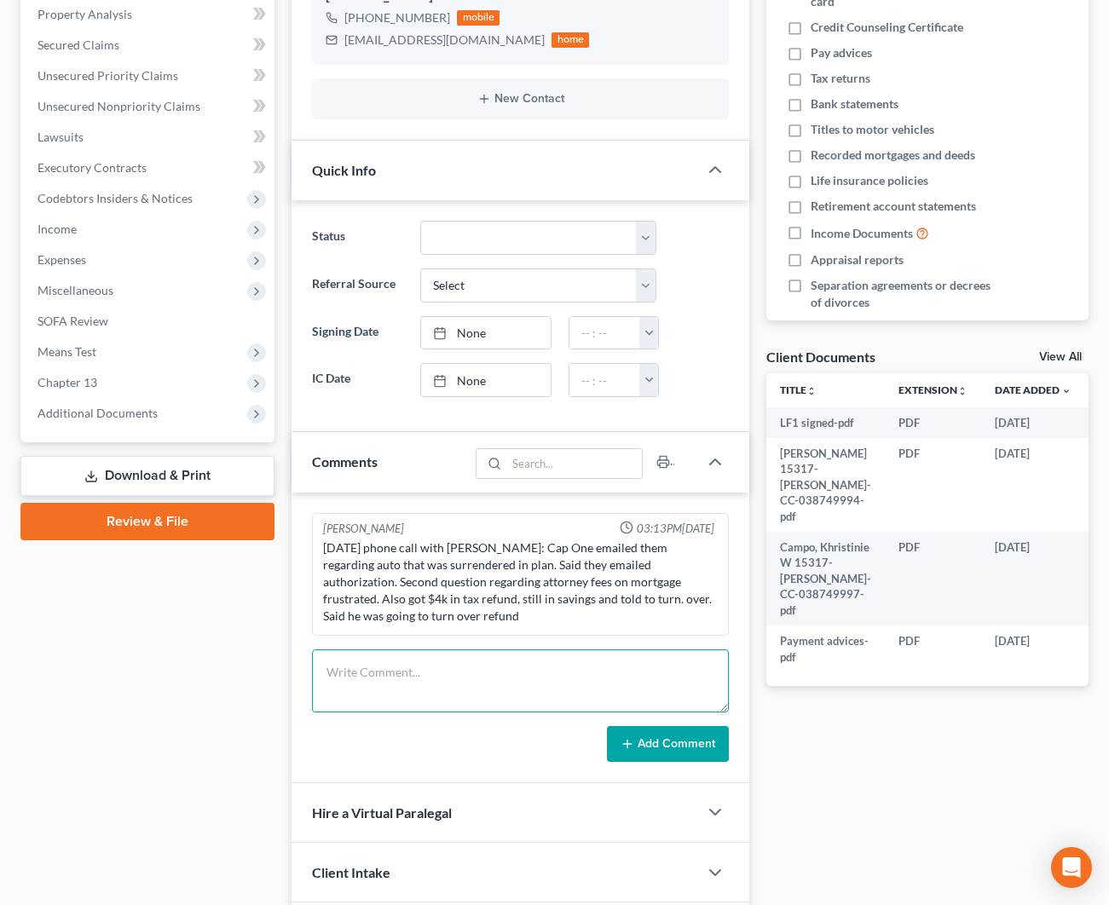
click at [428, 661] on textarea at bounding box center [520, 681] width 417 height 63
type textarea "OFN 2480"
click at [642, 726] on button "Add Comment" at bounding box center [668, 744] width 122 height 36
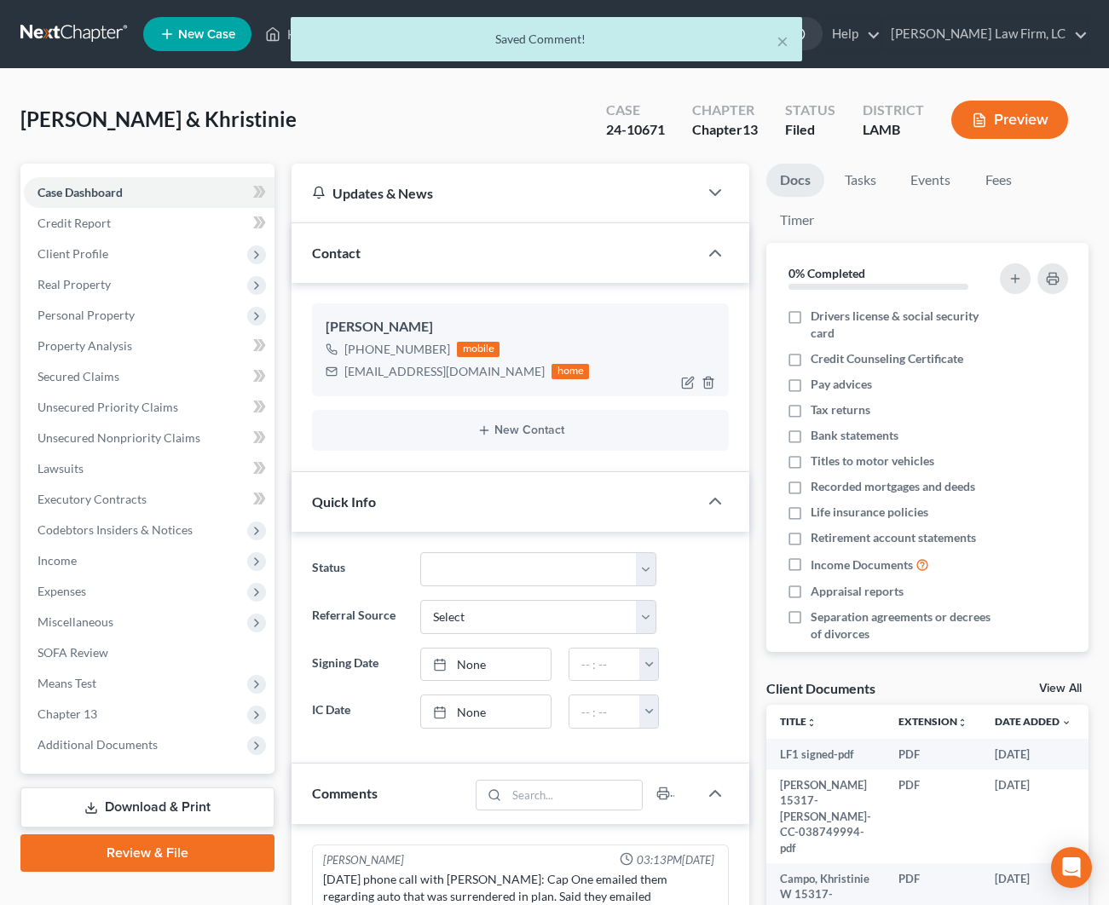
scroll to position [0, 0]
drag, startPoint x: 442, startPoint y: 373, endPoint x: 344, endPoint y: 373, distance: 98.0
click at [344, 373] on div "[EMAIL_ADDRESS][DOMAIN_NAME]" at bounding box center [444, 371] width 200 height 17
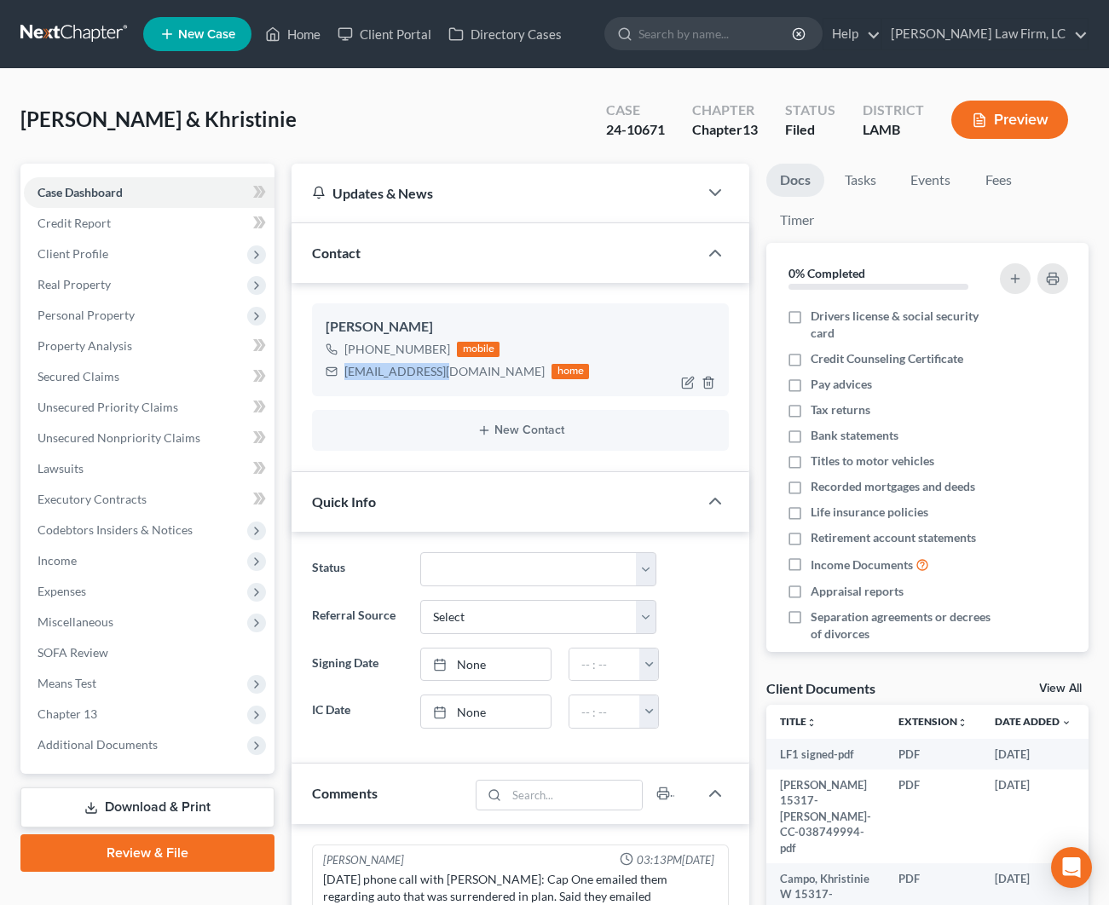
copy div "[EMAIL_ADDRESS][DOMAIN_NAME]"
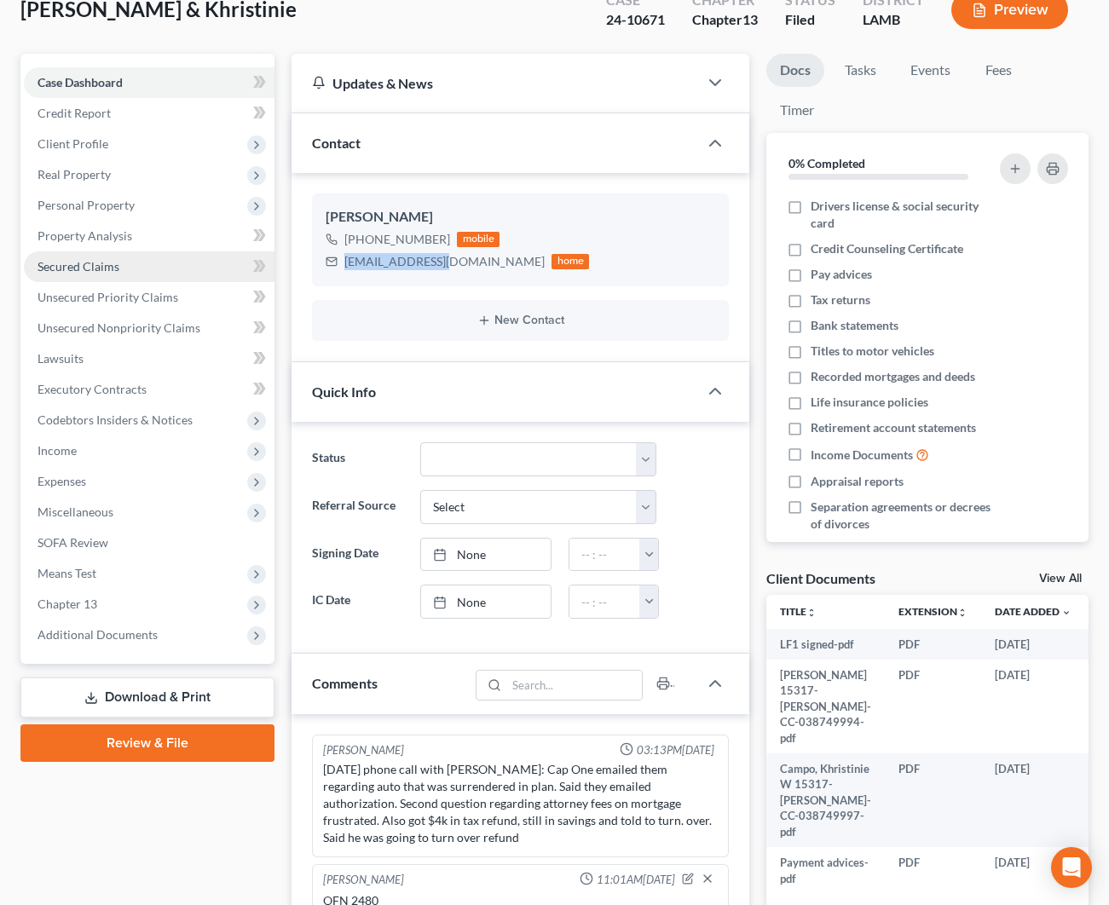
scroll to position [78, 0]
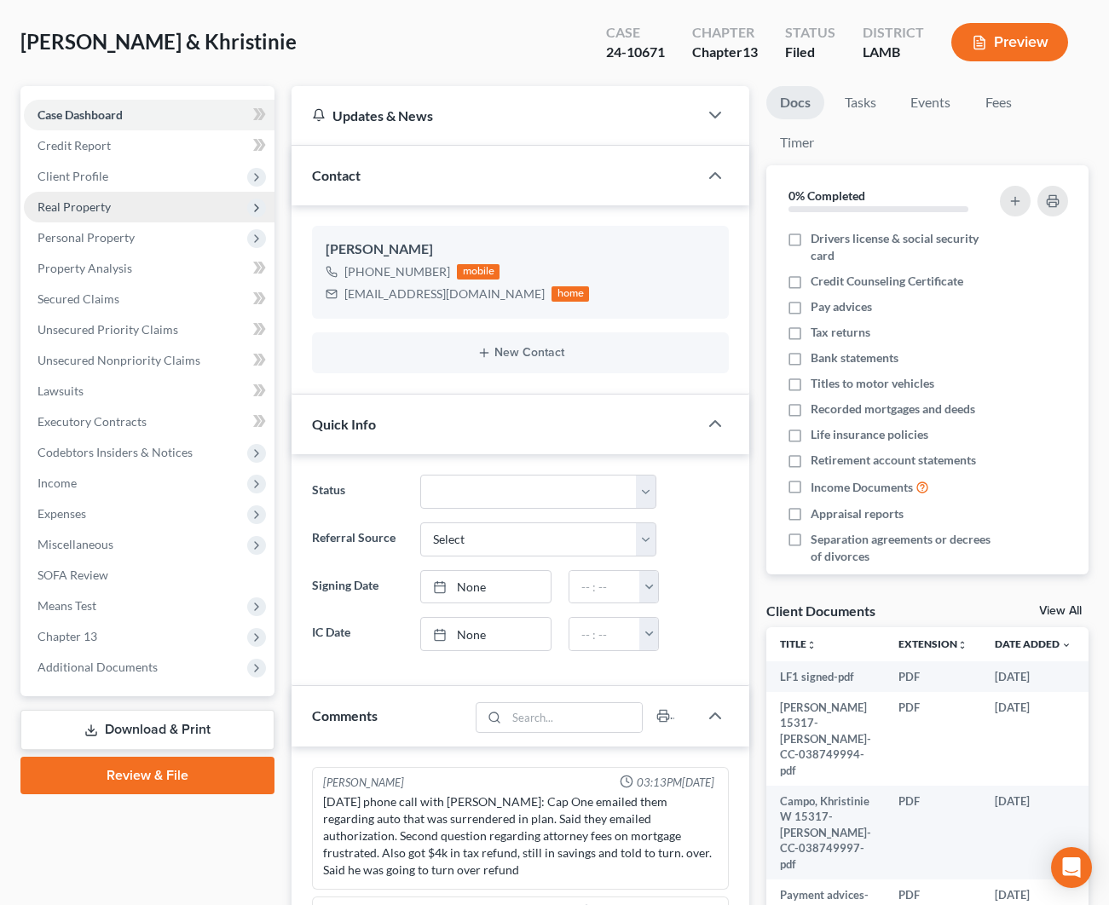
click at [135, 216] on span "Real Property" at bounding box center [149, 207] width 251 height 31
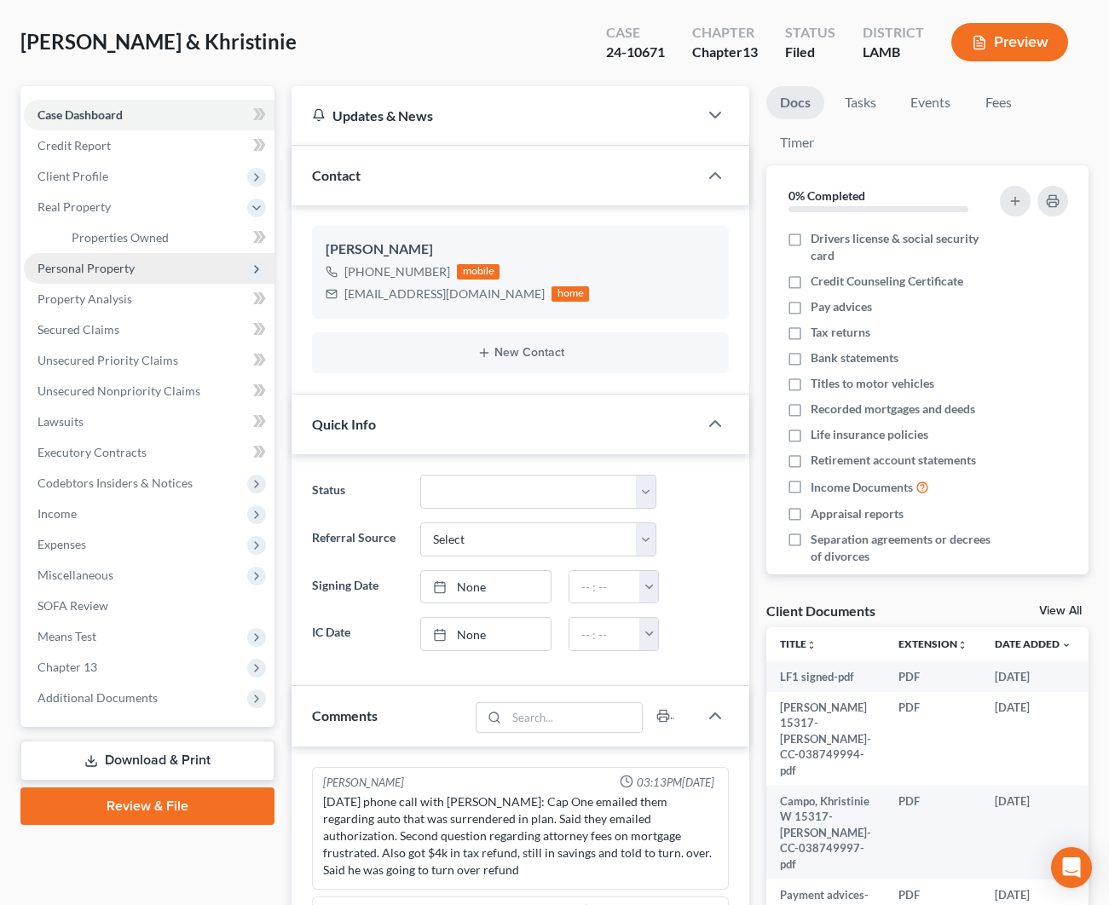
drag, startPoint x: 141, startPoint y: 248, endPoint x: 207, endPoint y: 274, distance: 71.2
click at [141, 248] on link "Properties Owned" at bounding box center [166, 237] width 217 height 31
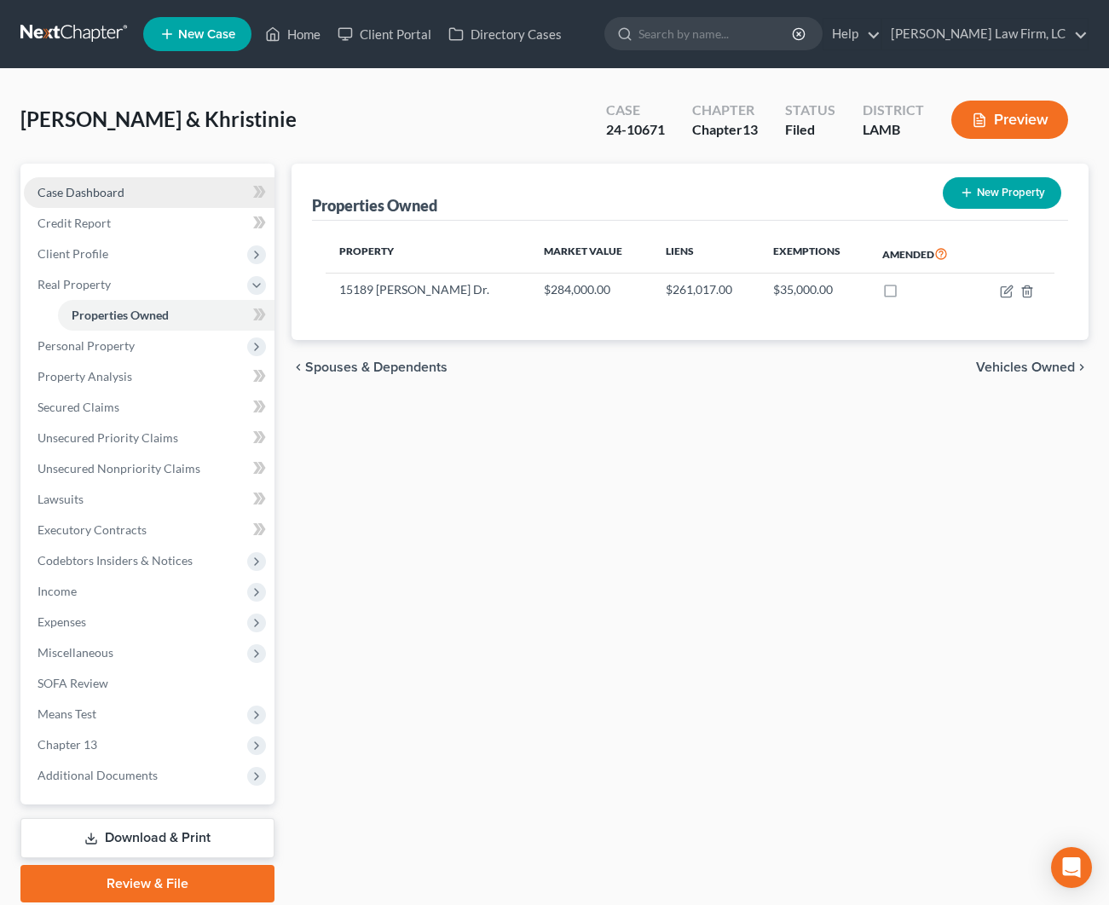
click at [115, 189] on span "Case Dashboard" at bounding box center [81, 192] width 87 height 14
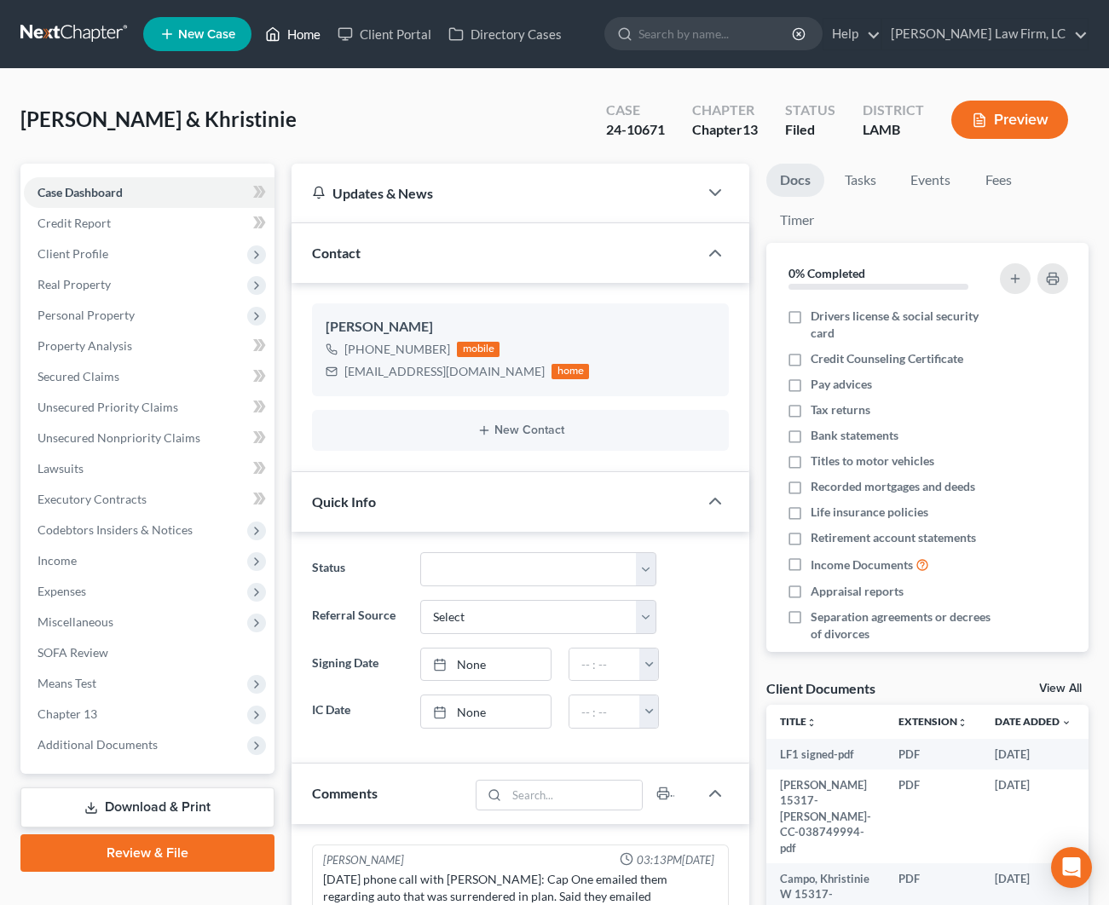
scroll to position [1, 0]
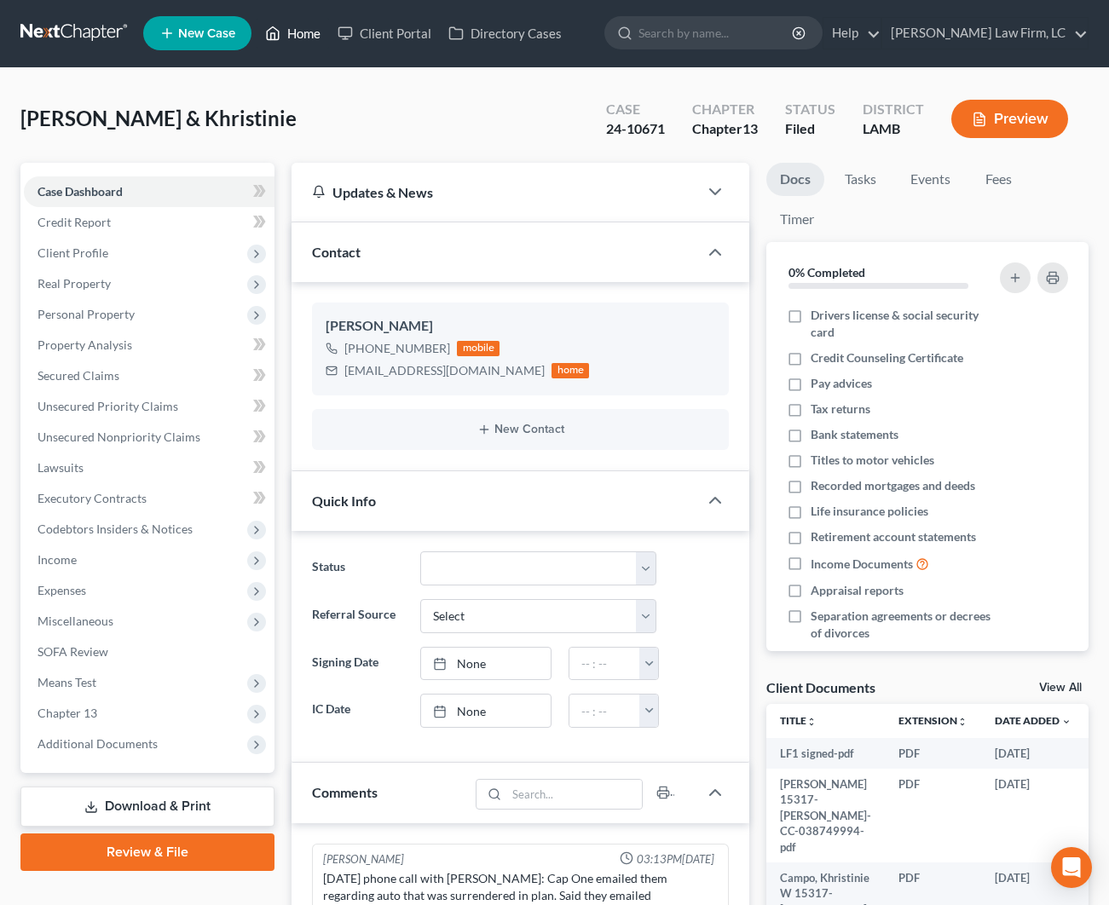
click at [314, 28] on link "Home" at bounding box center [293, 33] width 72 height 31
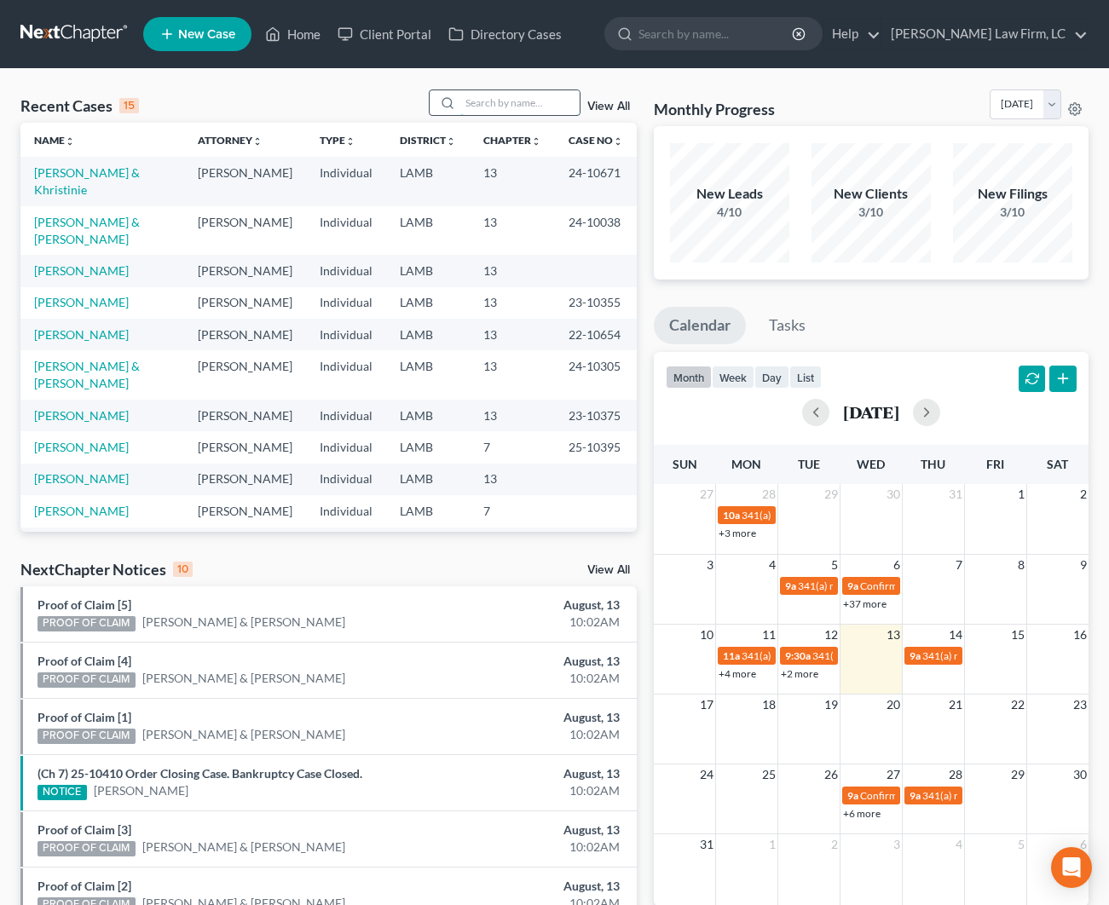
click at [540, 109] on input "search" at bounding box center [519, 102] width 119 height 25
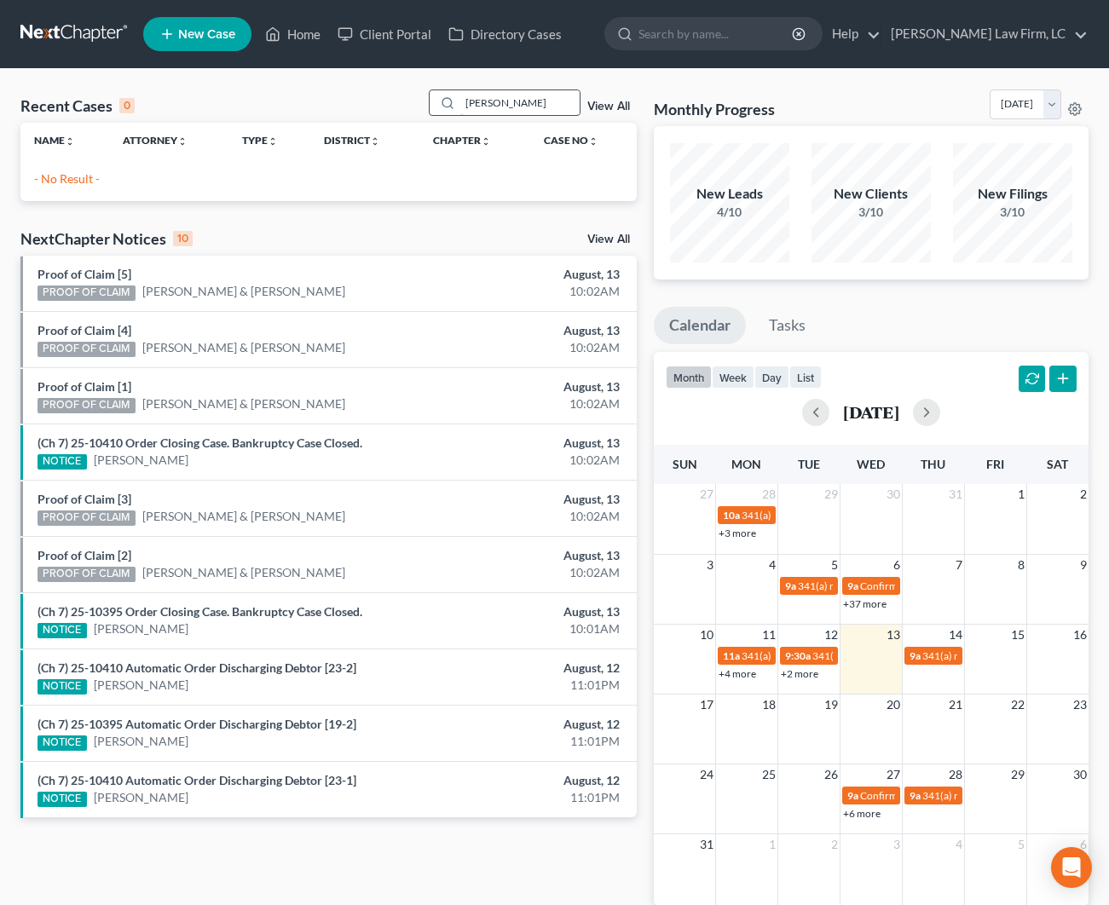
click at [477, 107] on input "[PERSON_NAME]" at bounding box center [519, 102] width 119 height 25
click at [495, 98] on input "[PERSON_NAME]" at bounding box center [519, 102] width 119 height 25
drag, startPoint x: 547, startPoint y: 98, endPoint x: 510, endPoint y: 102, distance: 37.8
click at [508, 102] on input "[PERSON_NAME]" at bounding box center [519, 102] width 119 height 25
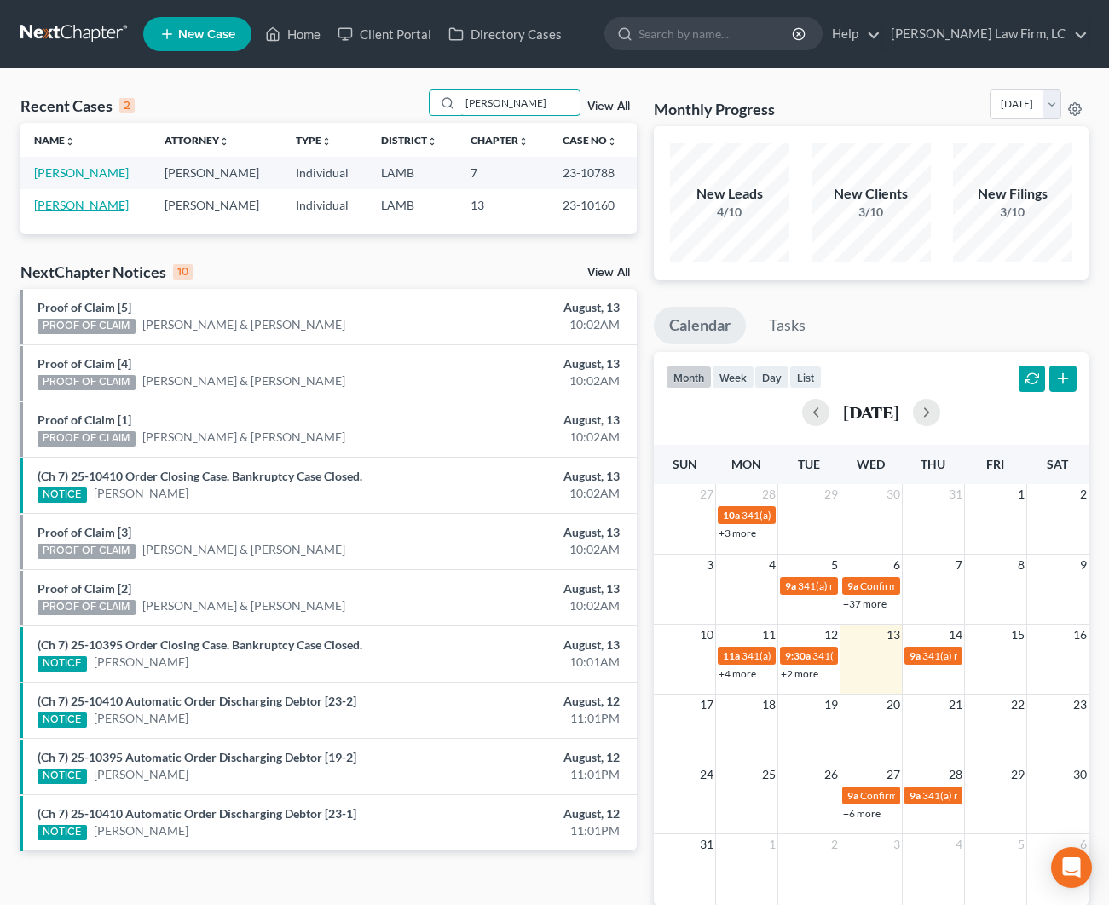
type input "[PERSON_NAME]"
click at [109, 209] on link "[PERSON_NAME]" at bounding box center [81, 205] width 95 height 14
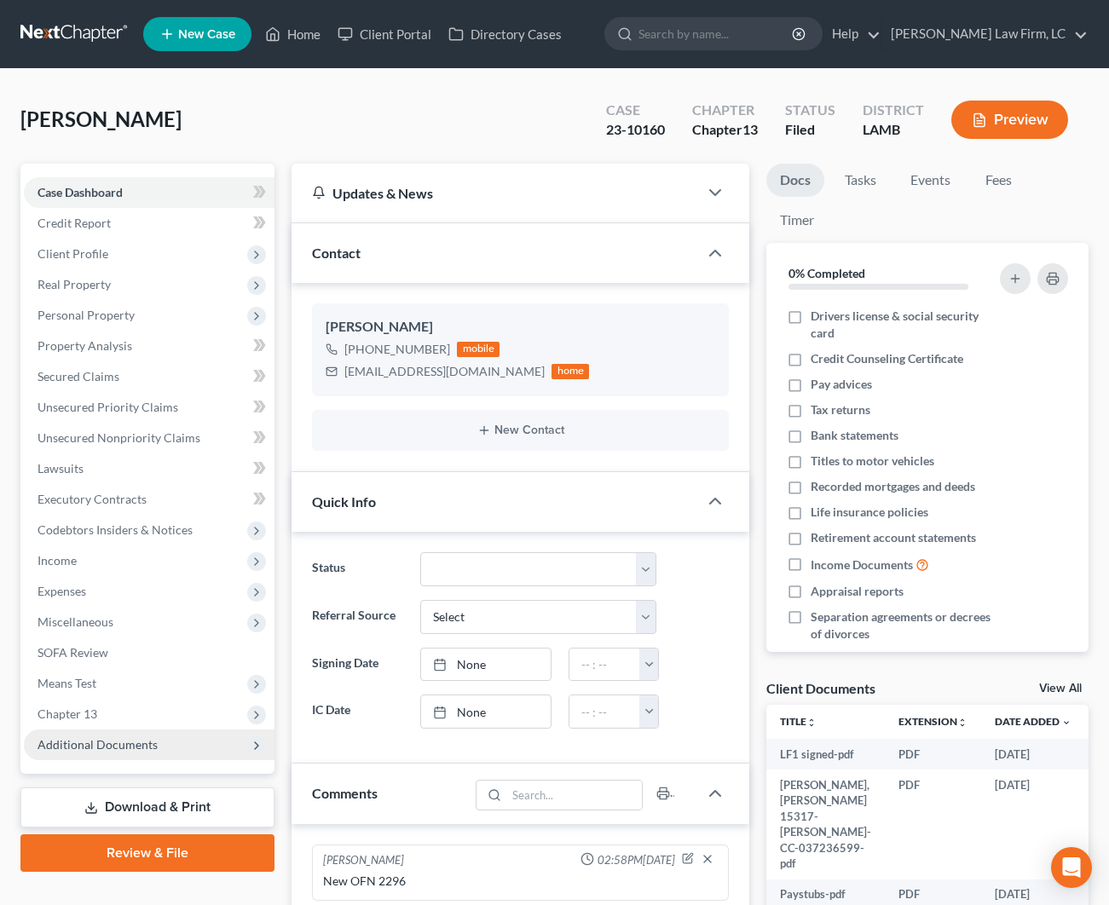
click at [154, 737] on span "Additional Documents" at bounding box center [98, 744] width 120 height 14
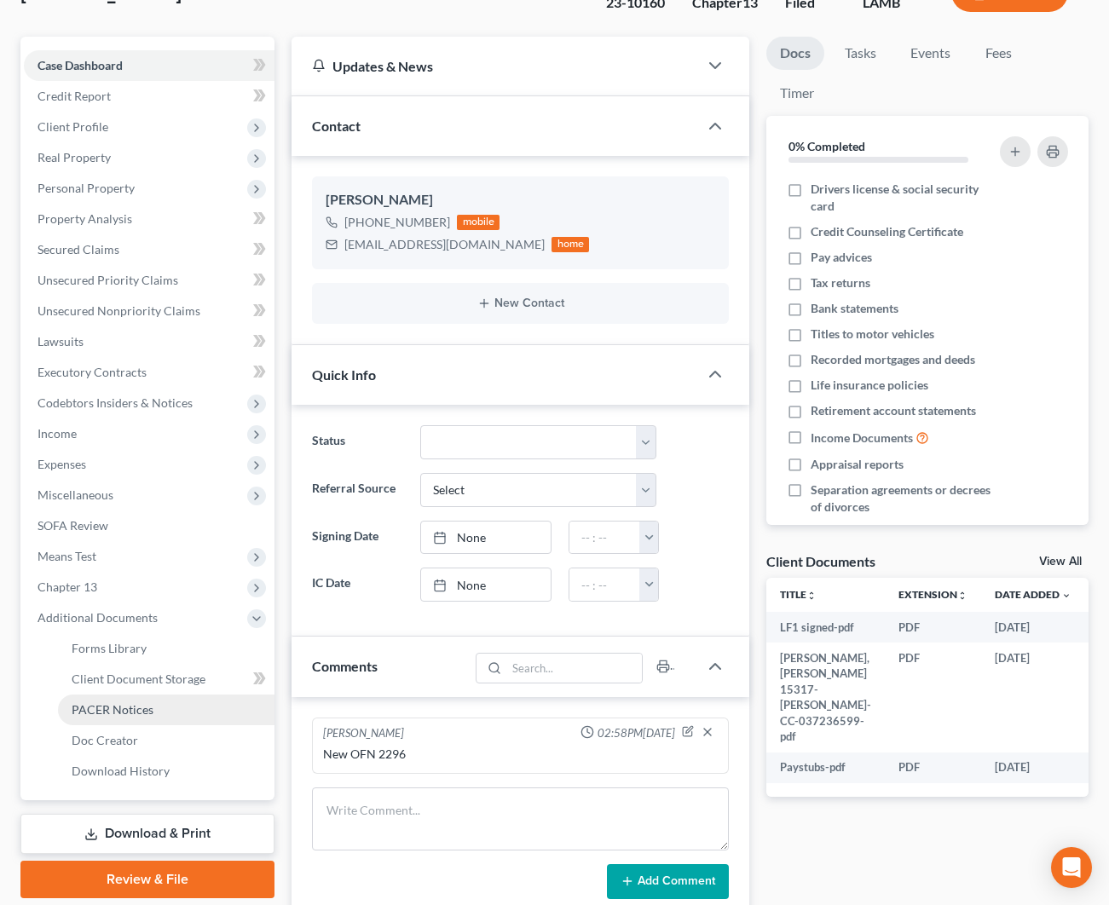
click at [150, 703] on span "PACER Notices" at bounding box center [113, 709] width 82 height 14
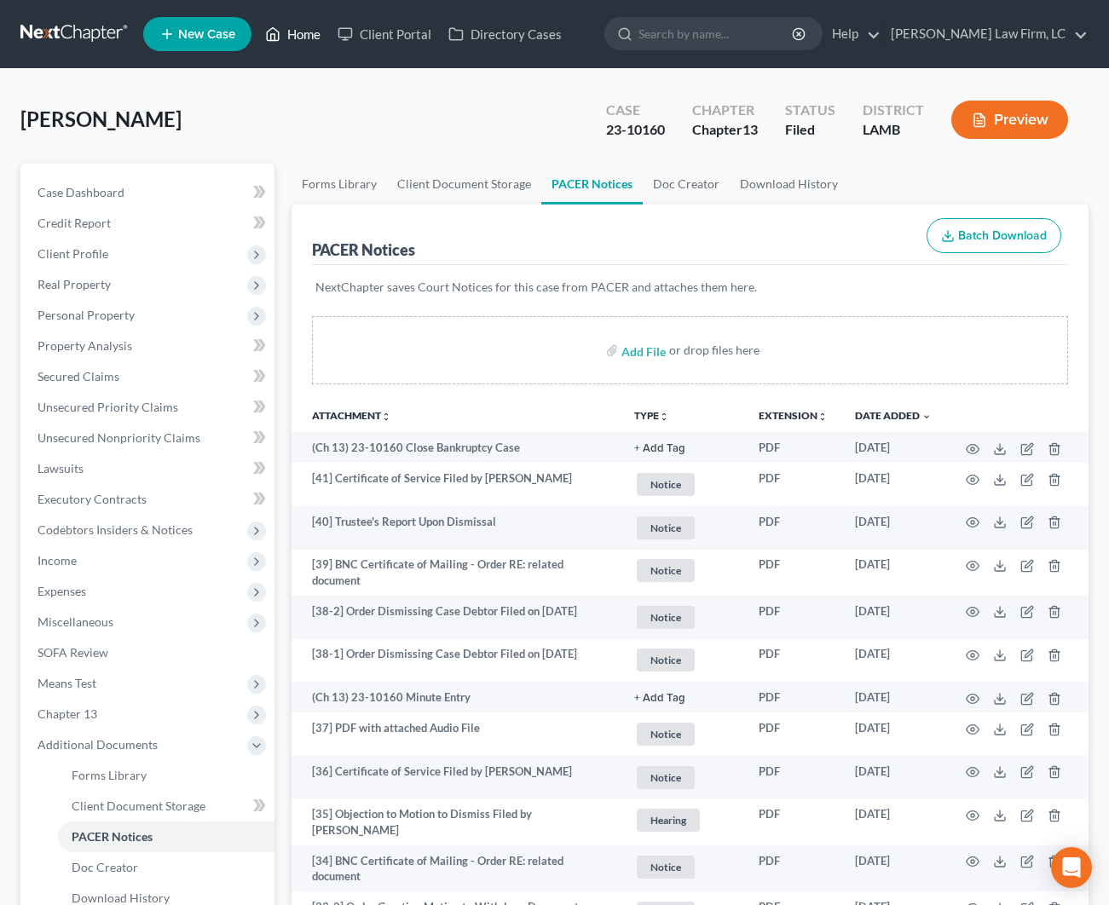
click at [321, 43] on link "Home" at bounding box center [293, 34] width 72 height 31
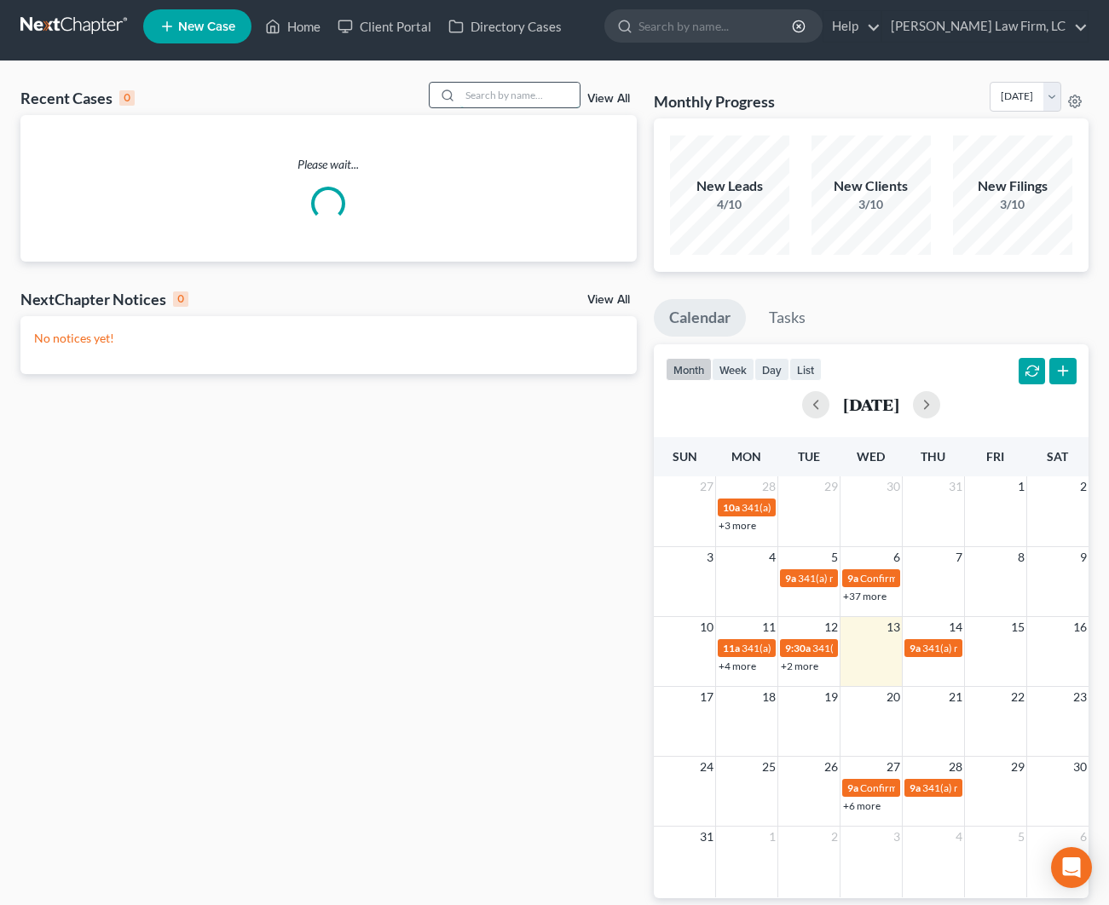
click at [483, 98] on input "search" at bounding box center [519, 95] width 119 height 25
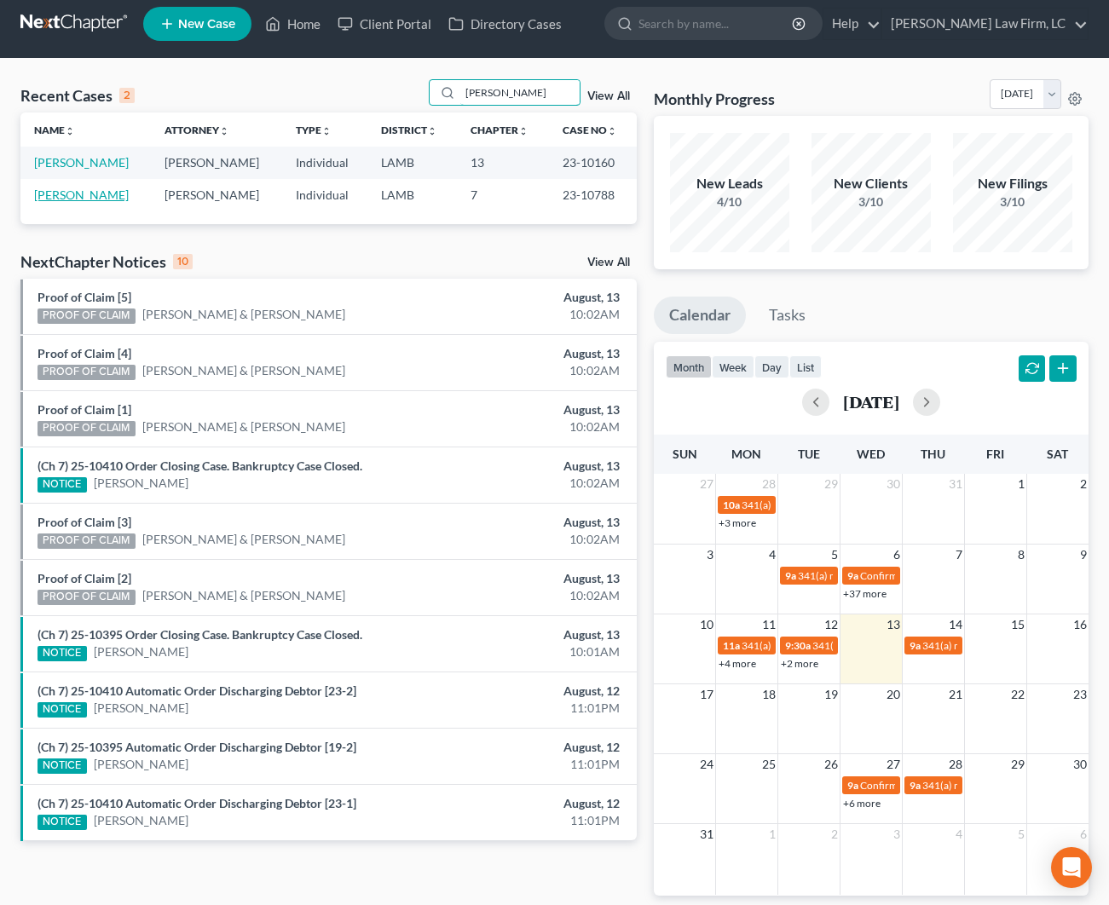
type input "[PERSON_NAME]"
click at [95, 194] on link "[PERSON_NAME]" at bounding box center [81, 195] width 95 height 14
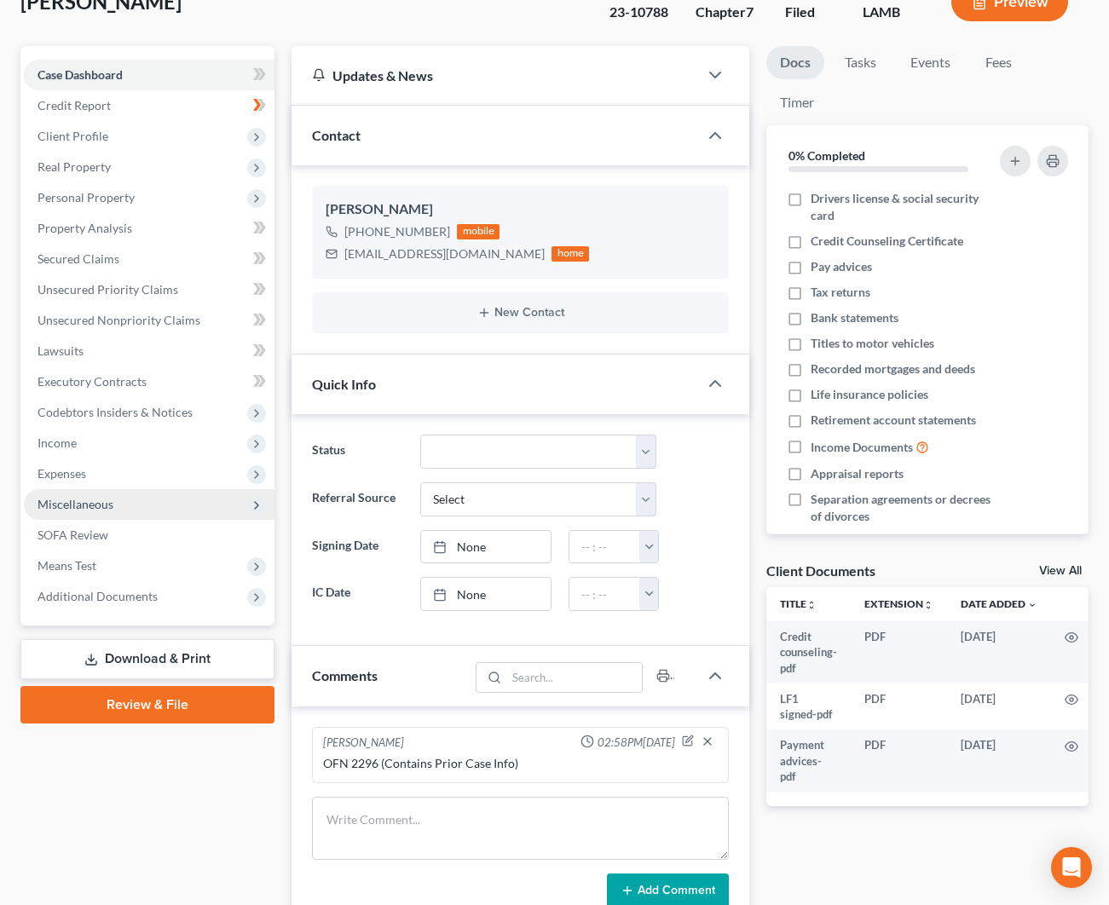
scroll to position [116, 0]
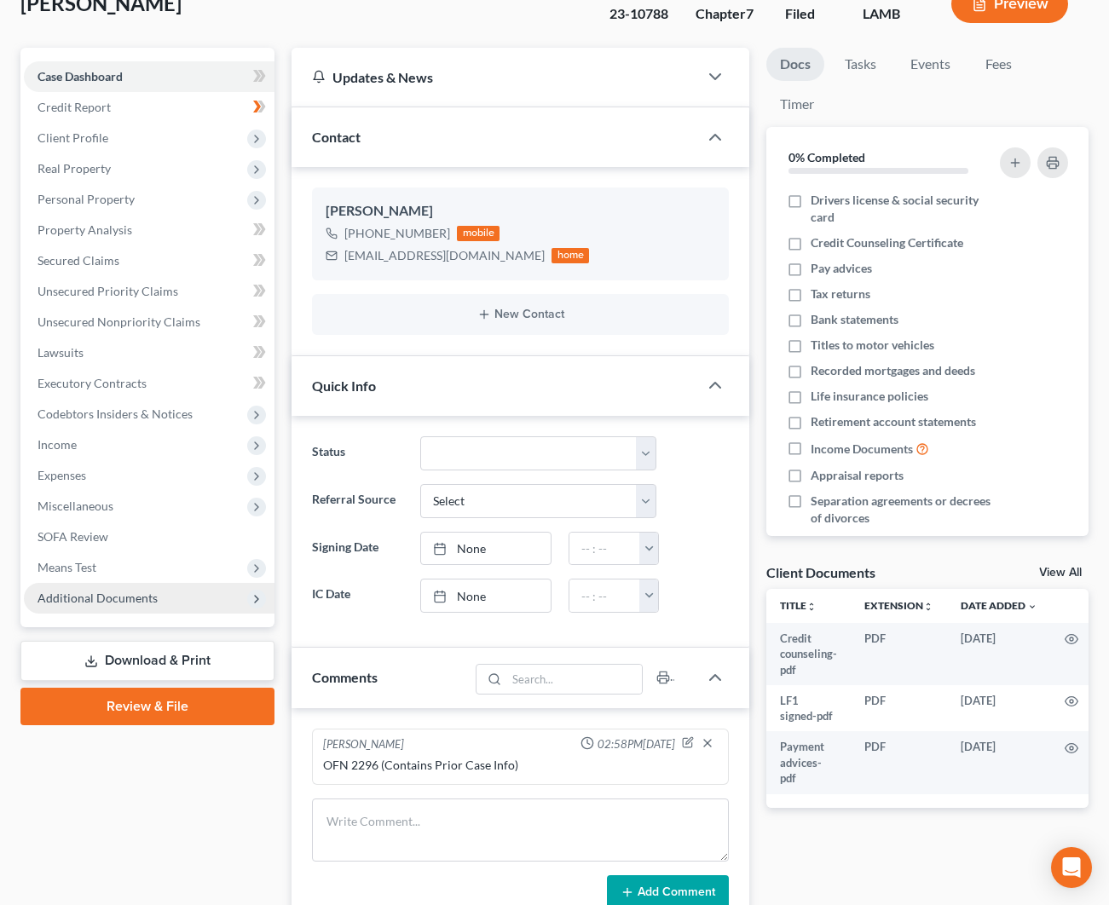
click at [190, 602] on span "Additional Documents" at bounding box center [149, 598] width 251 height 31
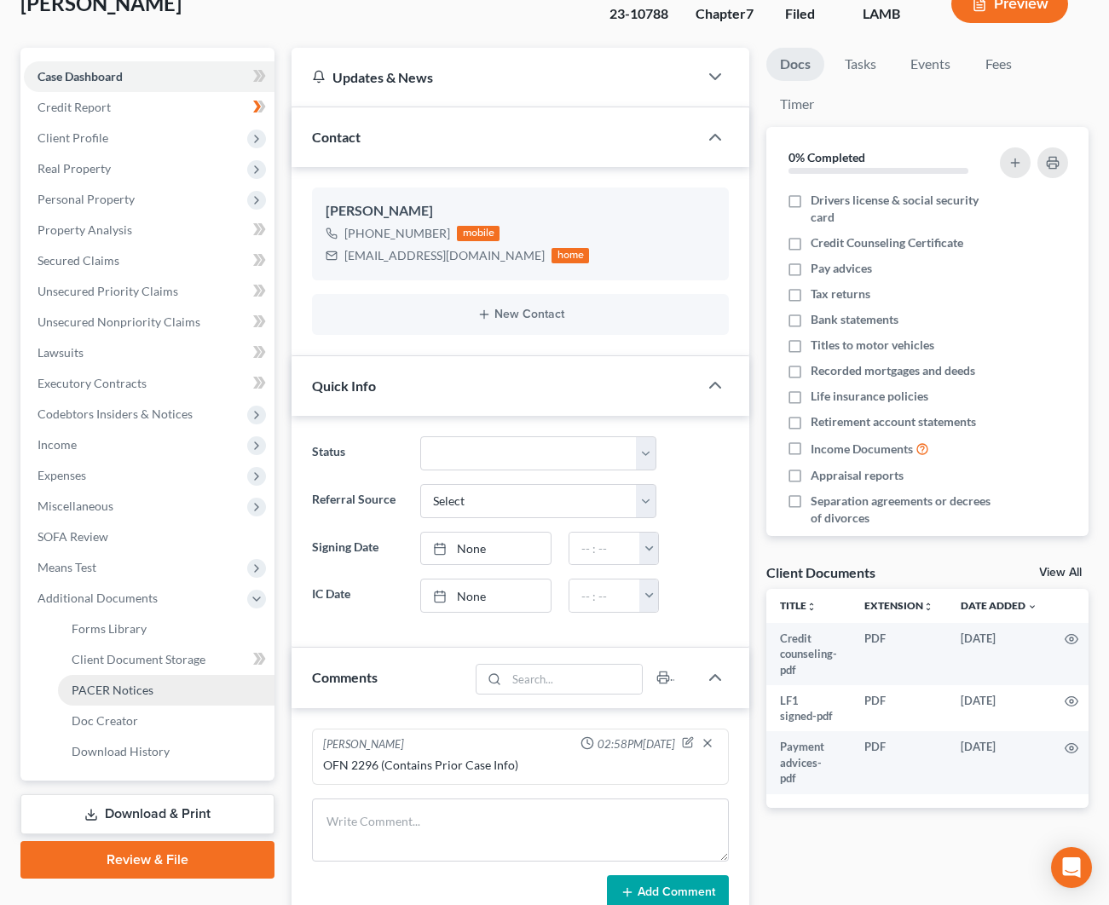
click at [176, 697] on link "PACER Notices" at bounding box center [166, 690] width 217 height 31
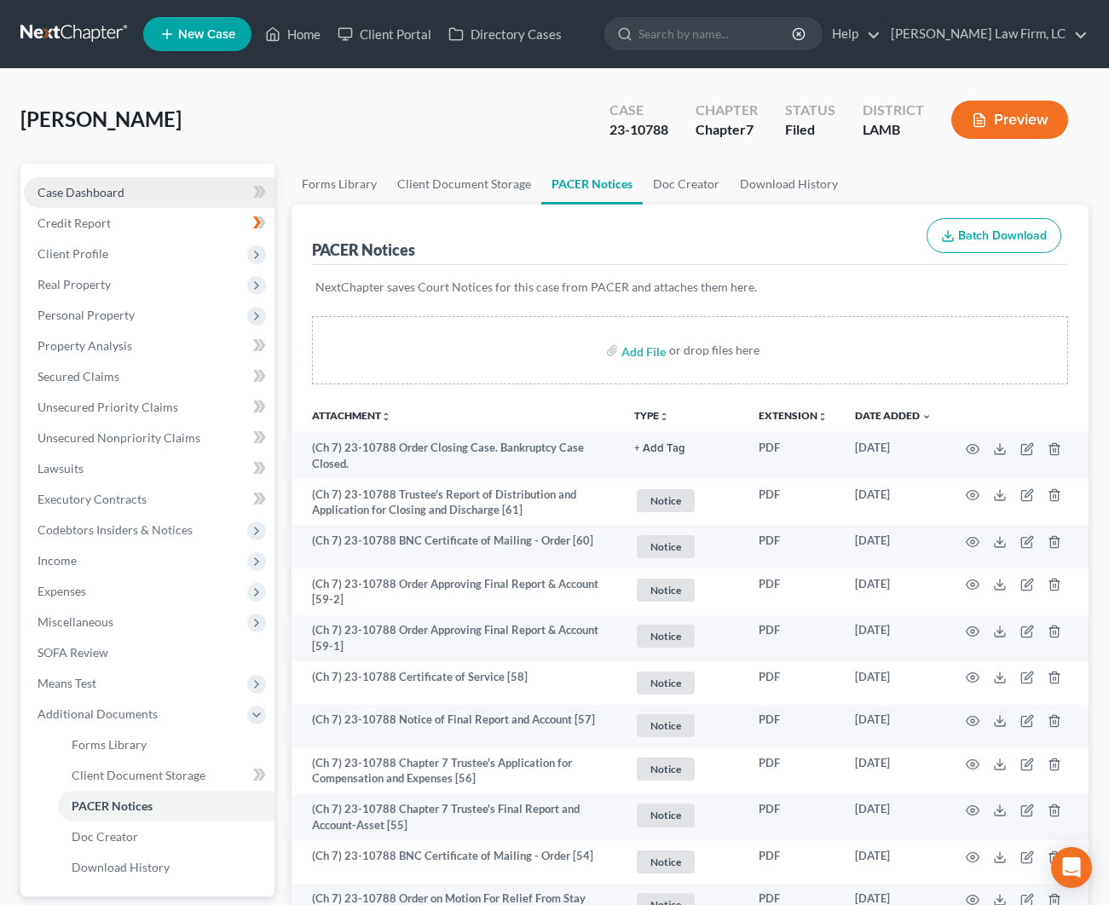
click at [123, 194] on span "Case Dashboard" at bounding box center [81, 192] width 87 height 14
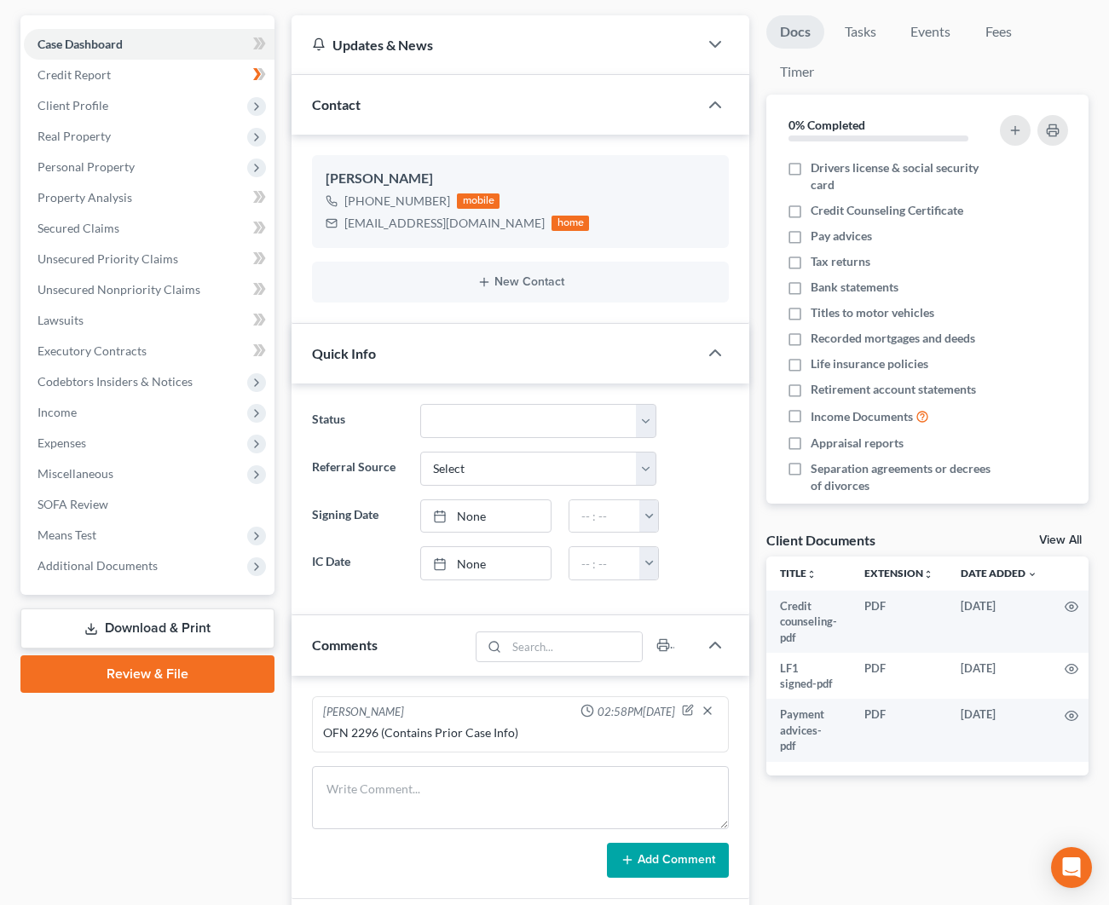
scroll to position [44, 0]
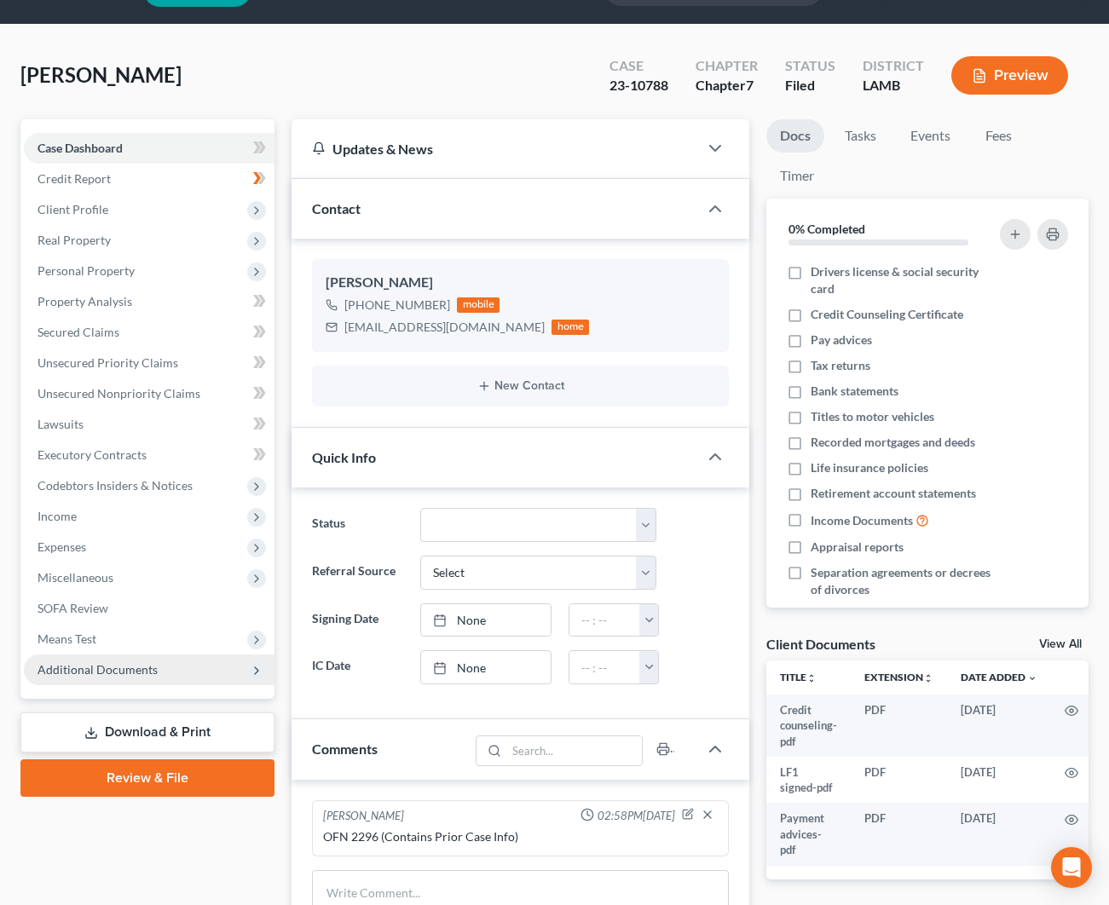
click at [101, 666] on span "Additional Documents" at bounding box center [98, 669] width 120 height 14
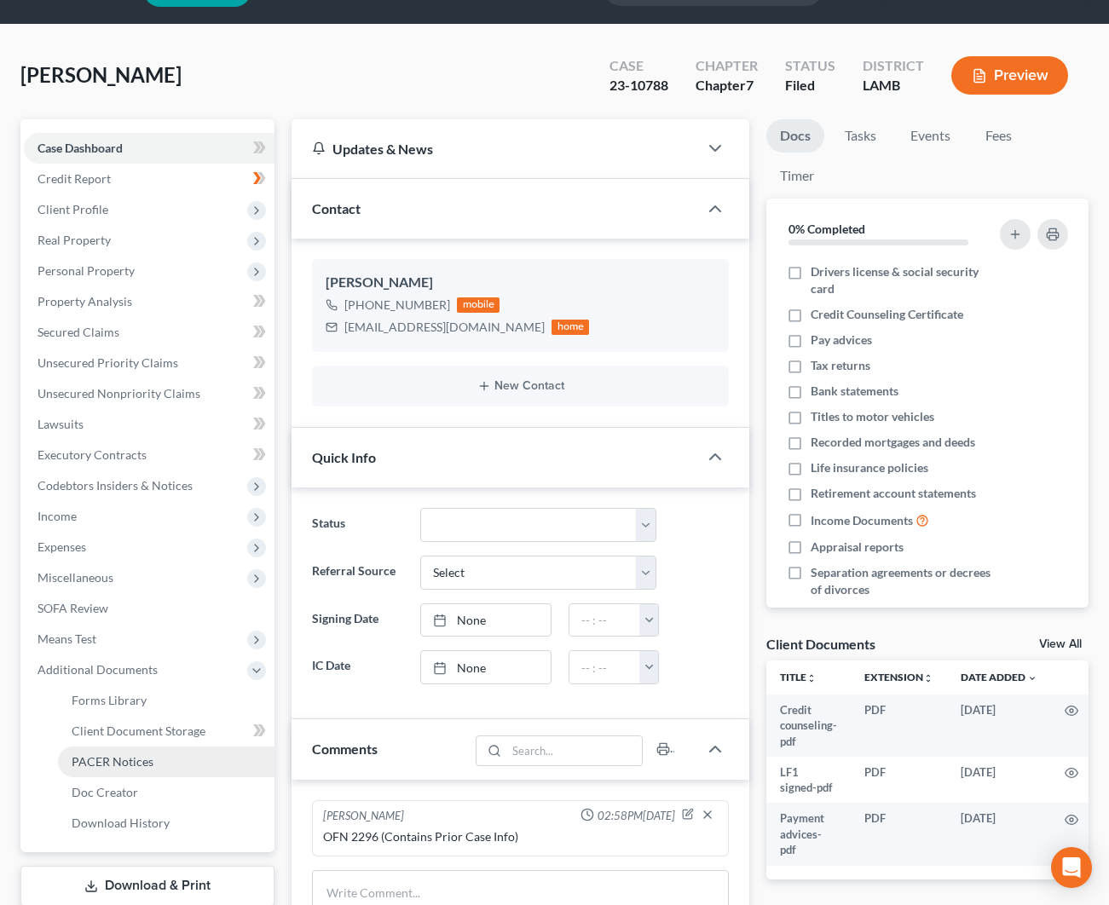
click at [131, 755] on span "PACER Notices" at bounding box center [113, 761] width 82 height 14
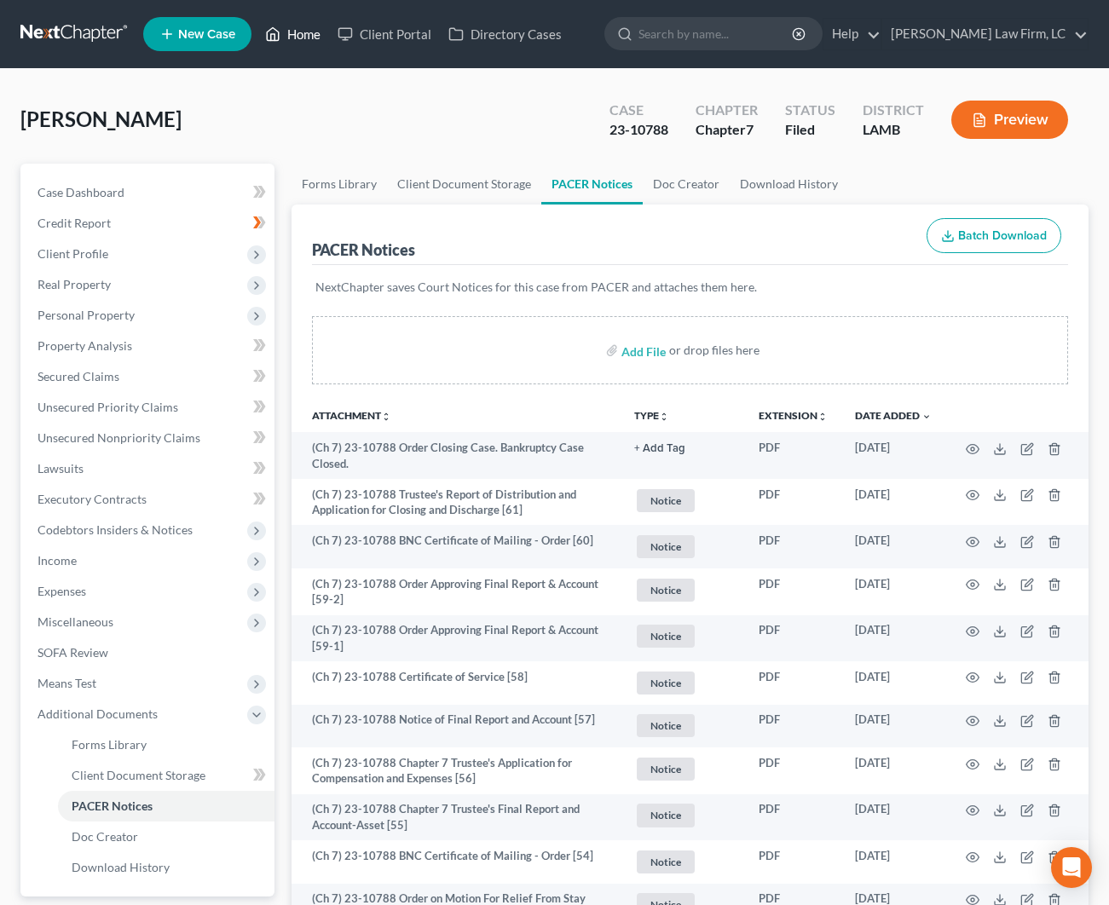
click at [313, 33] on link "Home" at bounding box center [293, 34] width 72 height 31
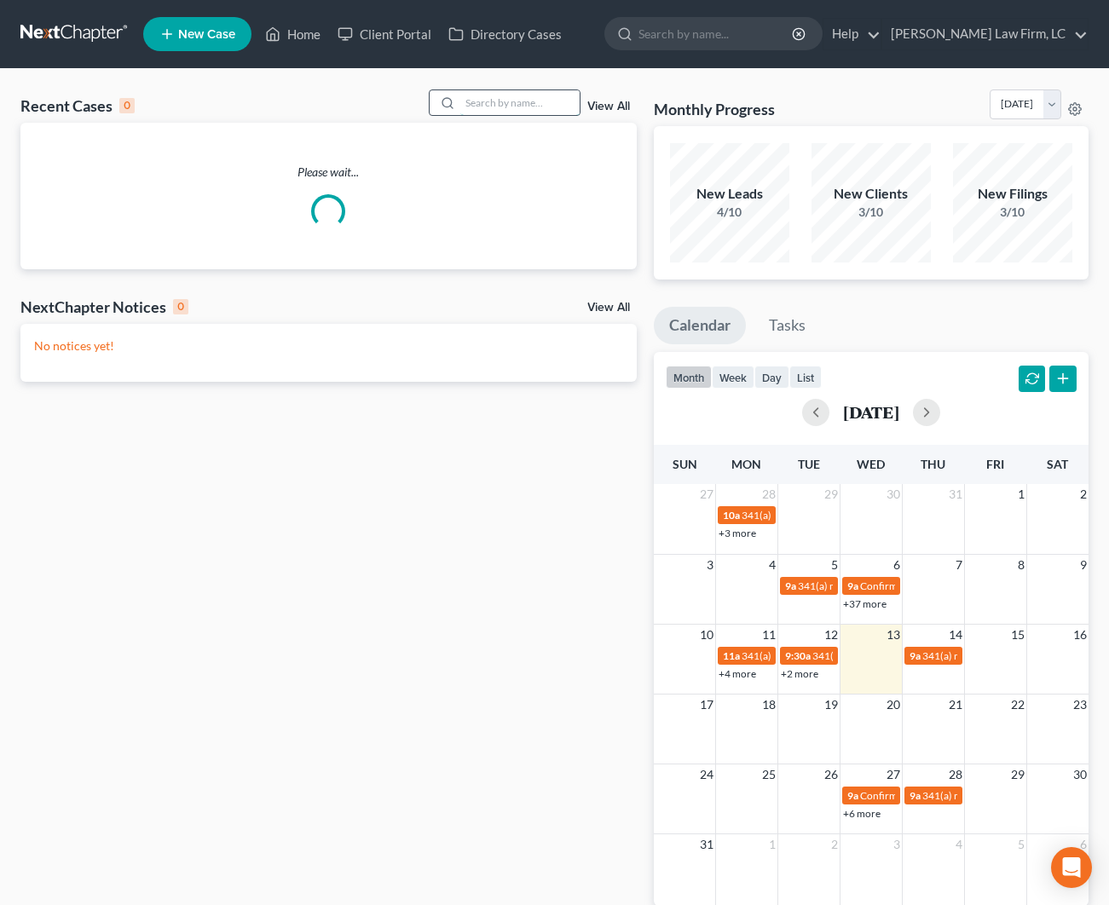
click at [495, 95] on input "search" at bounding box center [519, 102] width 119 height 25
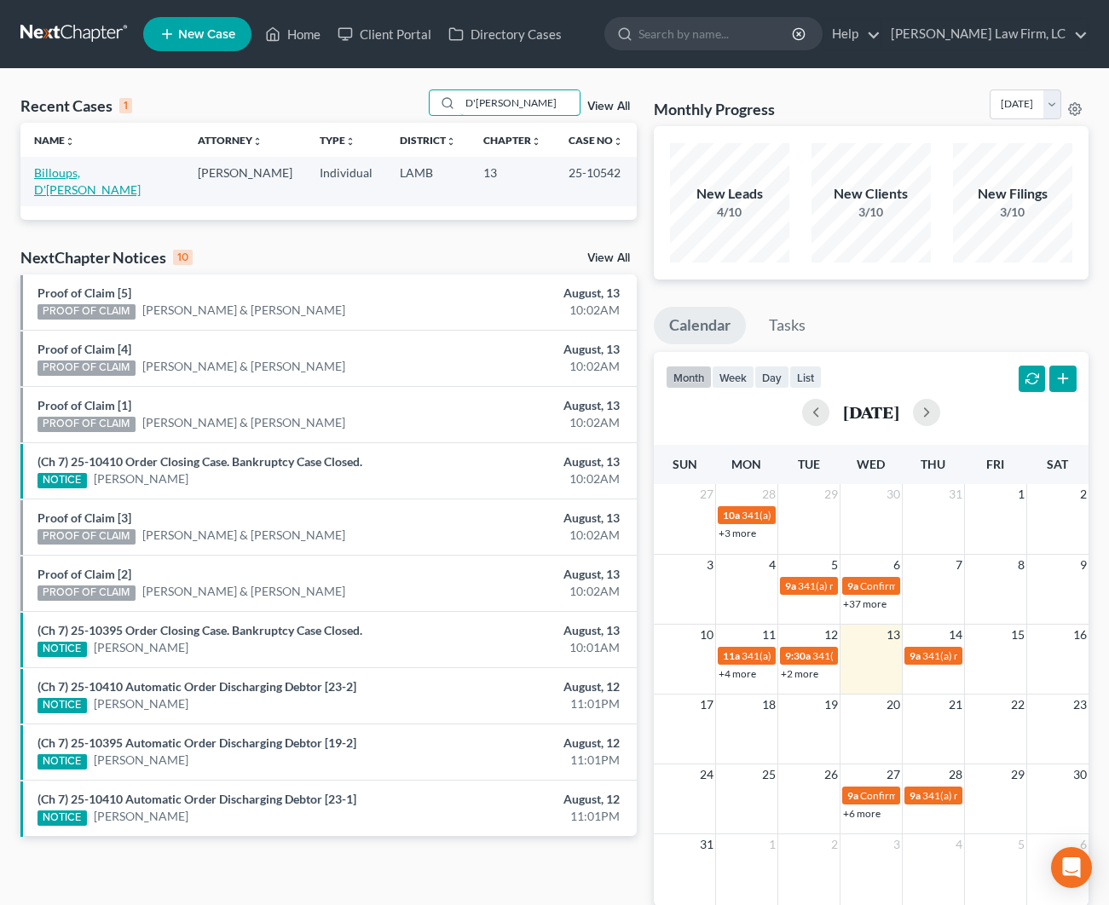
type input "D'[PERSON_NAME]"
click at [93, 180] on link "Billoups, D'[PERSON_NAME]" at bounding box center [87, 181] width 107 height 32
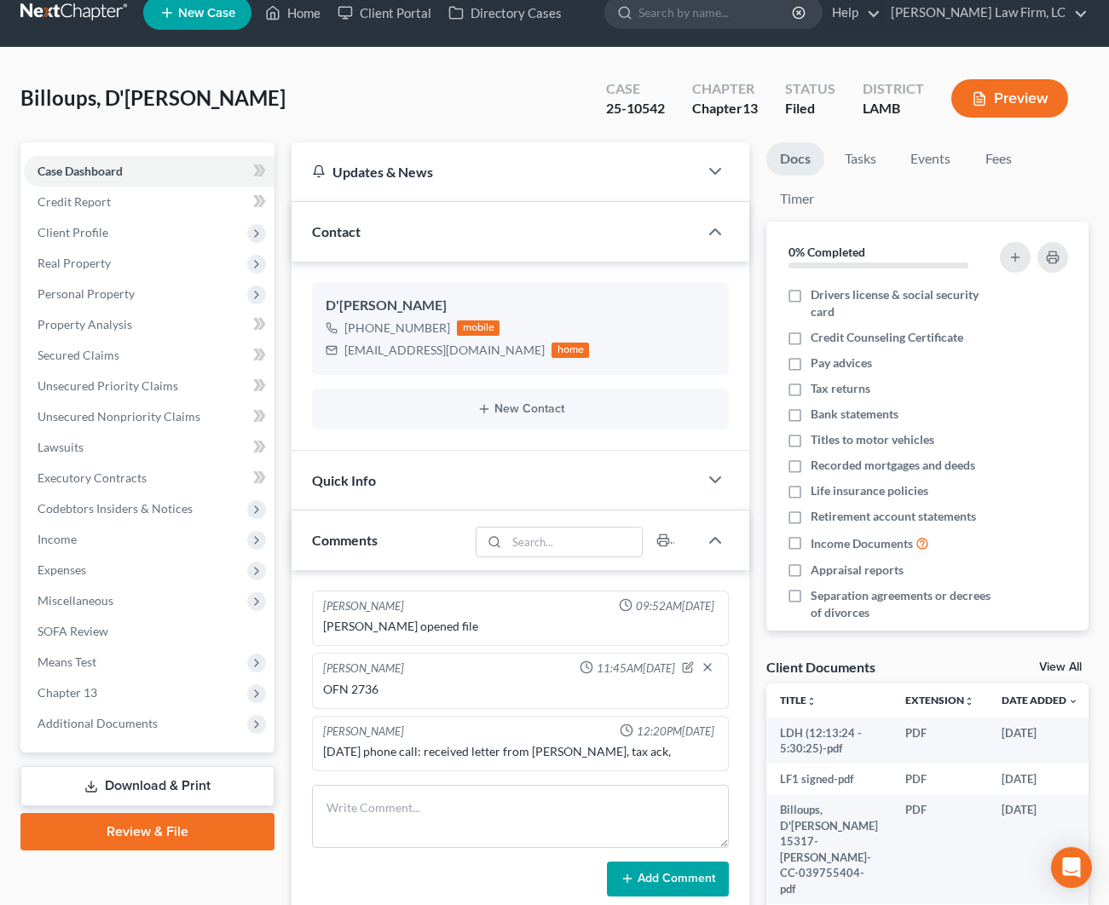
scroll to position [20, 0]
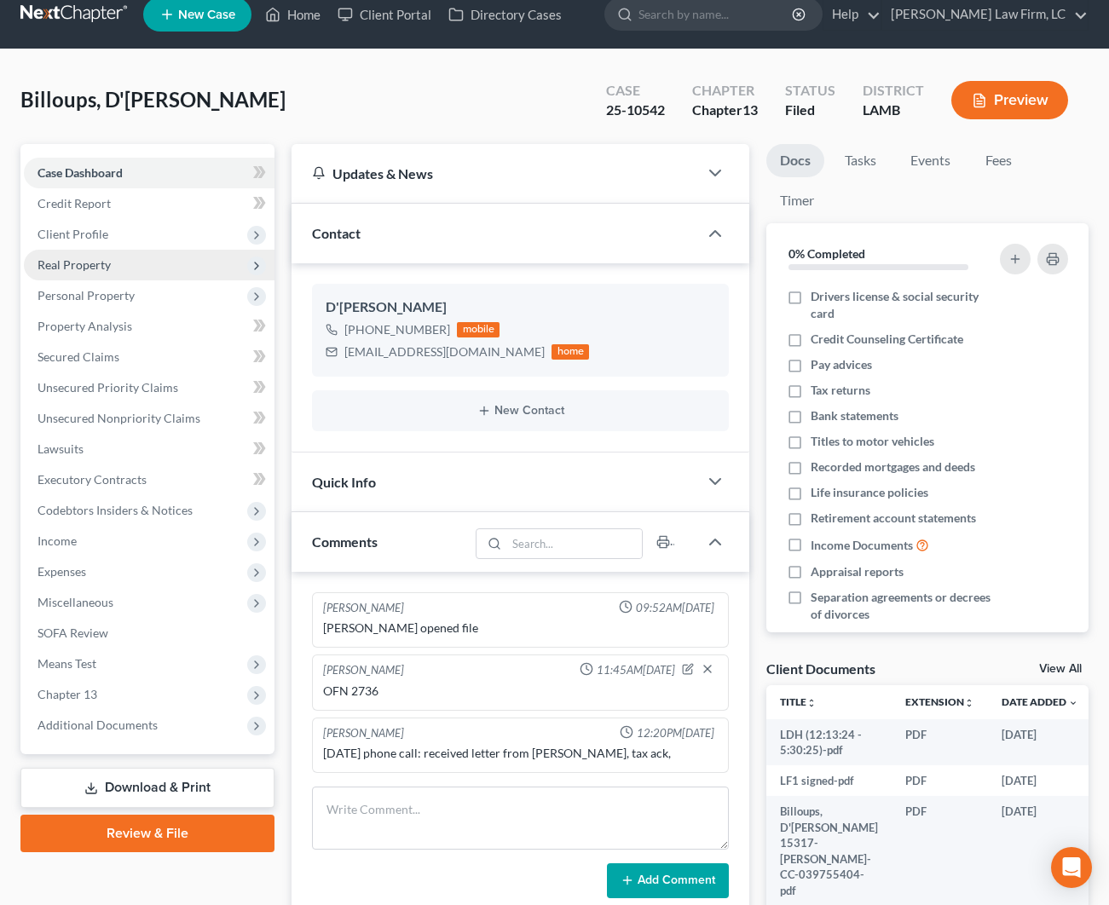
click at [103, 270] on span "Real Property" at bounding box center [74, 264] width 73 height 14
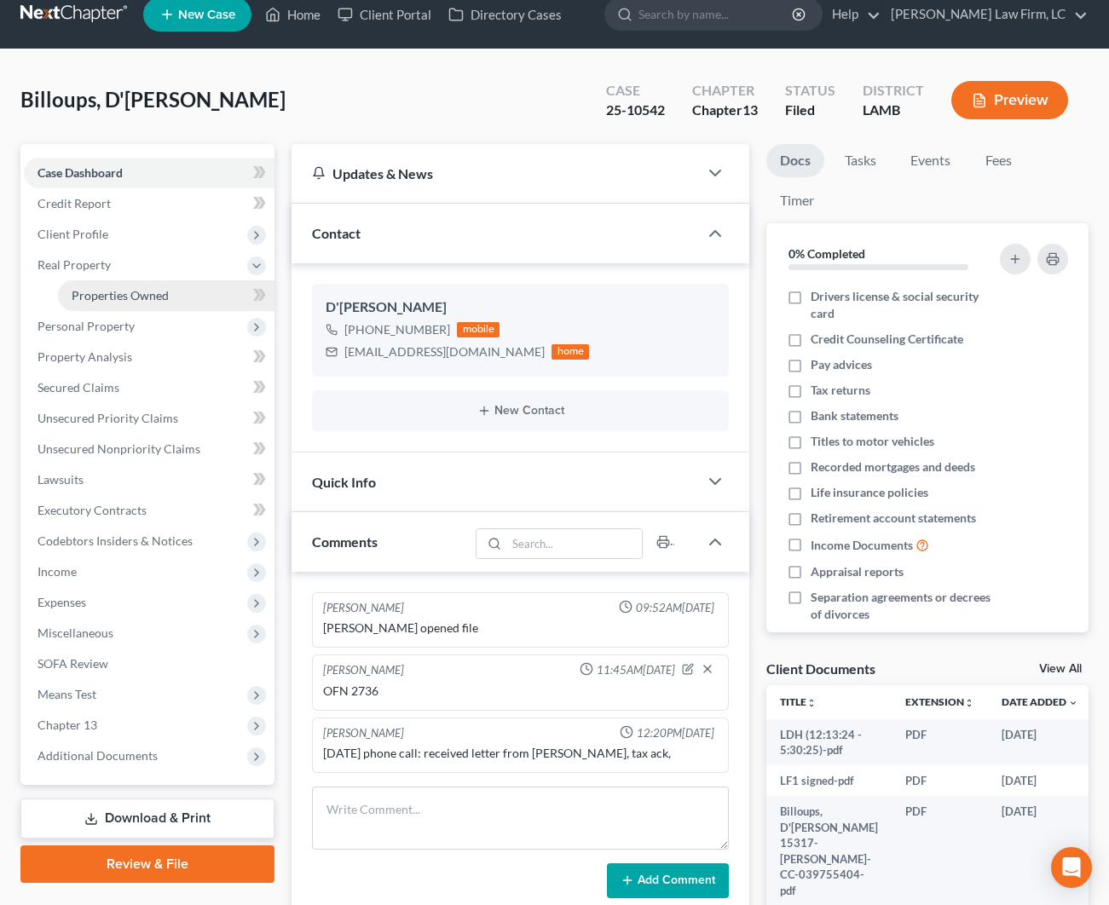
click at [100, 301] on span "Properties Owned" at bounding box center [120, 295] width 97 height 14
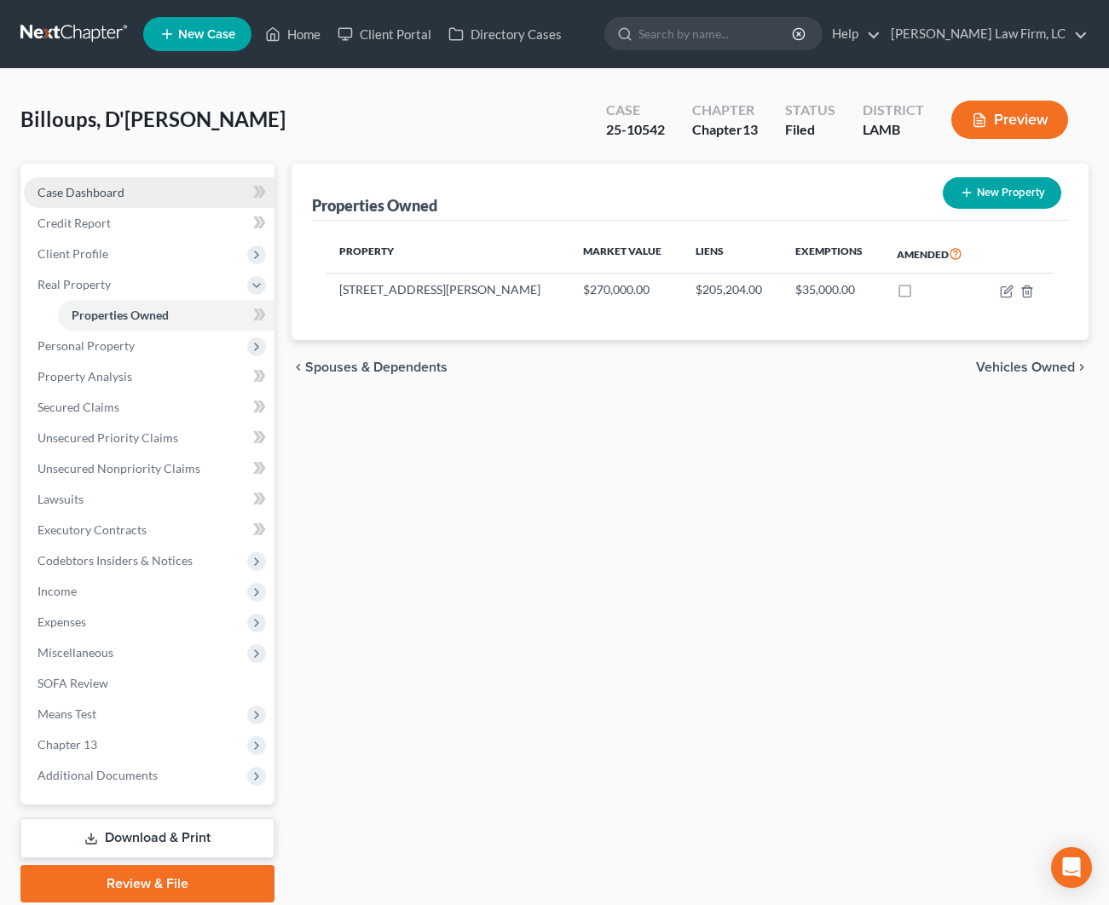
click at [89, 198] on span "Case Dashboard" at bounding box center [81, 192] width 87 height 14
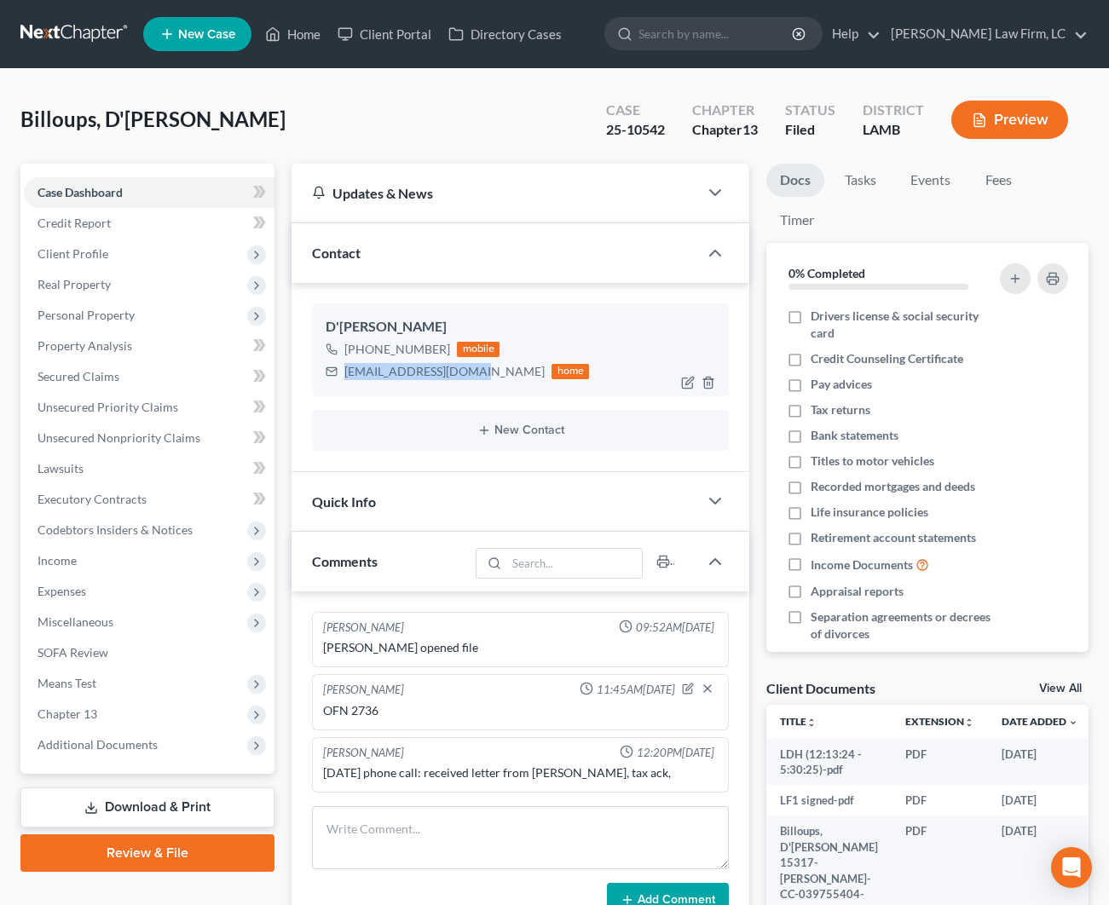
drag, startPoint x: 454, startPoint y: 371, endPoint x: 343, endPoint y: 376, distance: 110.9
click at [343, 376] on div "[EMAIL_ADDRESS][DOMAIN_NAME] home" at bounding box center [457, 372] width 263 height 22
copy div "[EMAIL_ADDRESS][DOMAIN_NAME]"
click at [98, 251] on span "Client Profile" at bounding box center [73, 253] width 71 height 14
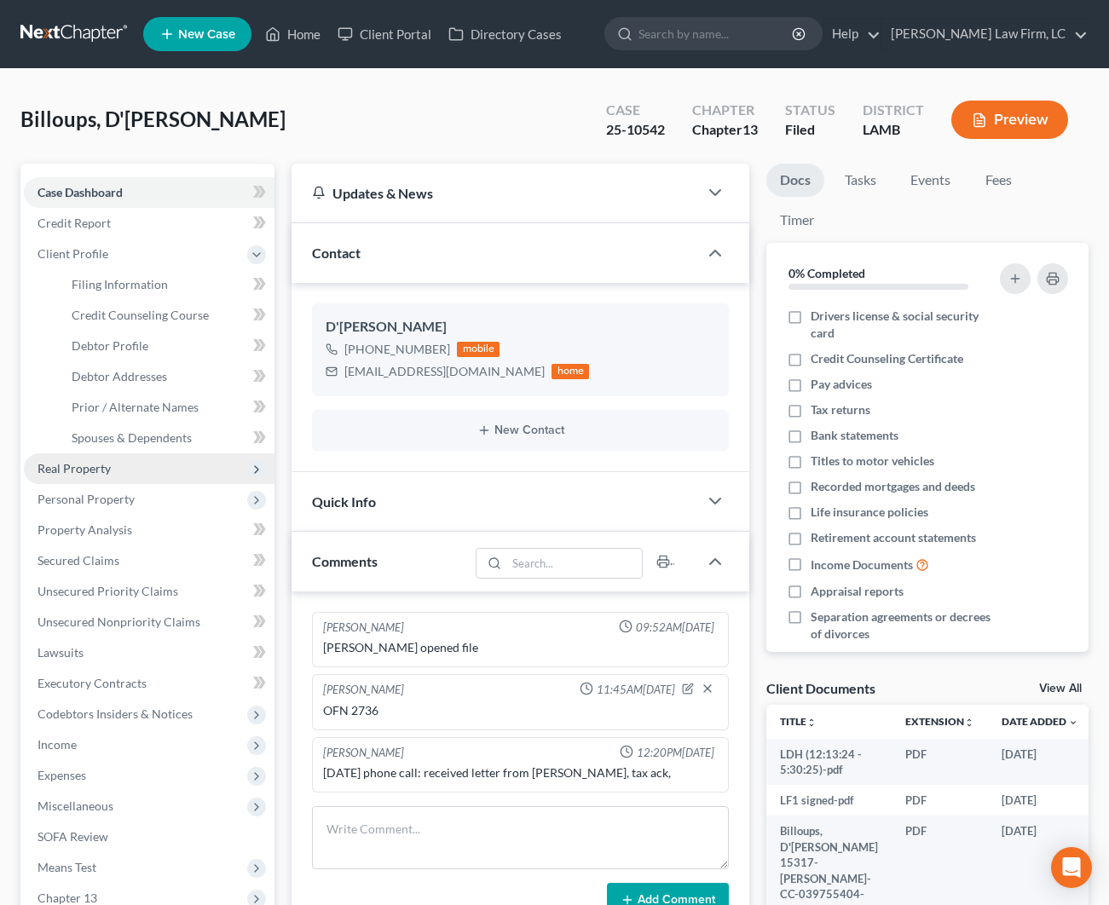
click at [121, 477] on span "Real Property" at bounding box center [149, 469] width 251 height 31
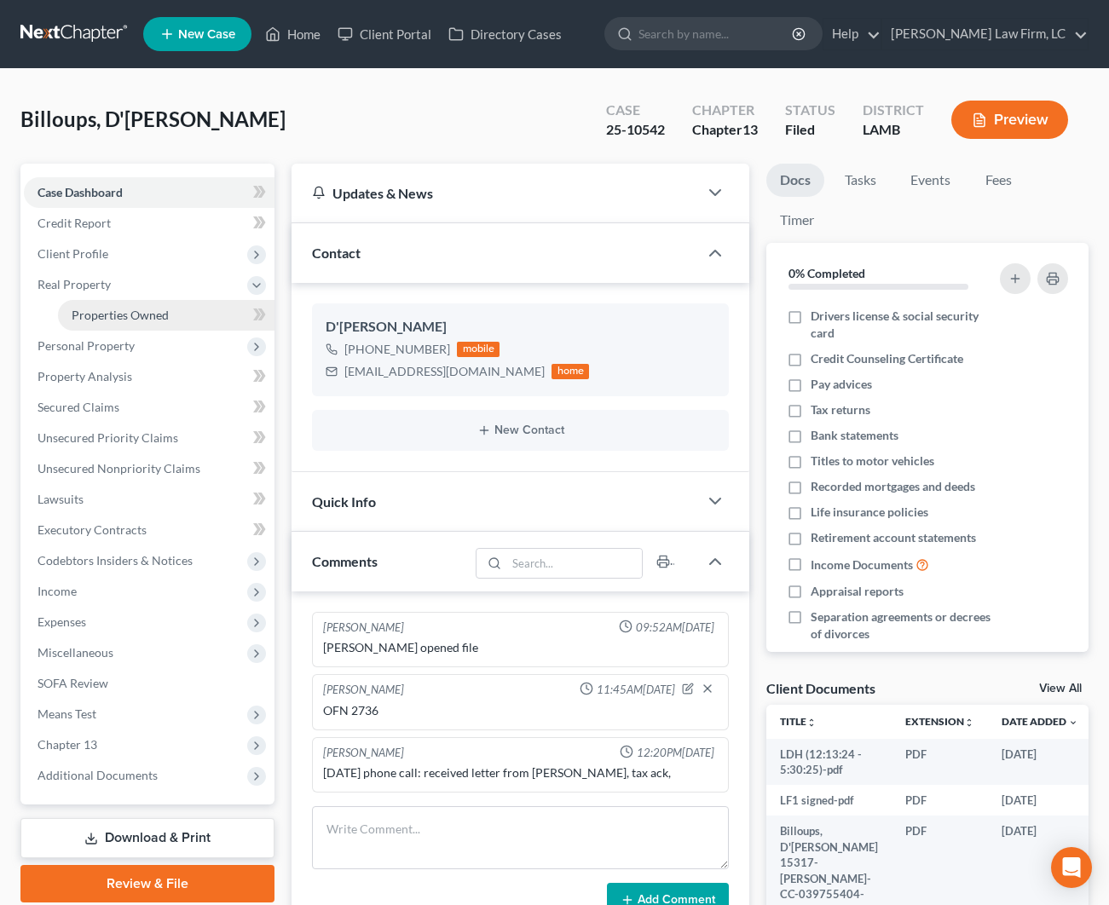
click at [125, 321] on span "Properties Owned" at bounding box center [120, 315] width 97 height 14
